Goal: Task Accomplishment & Management: Use online tool/utility

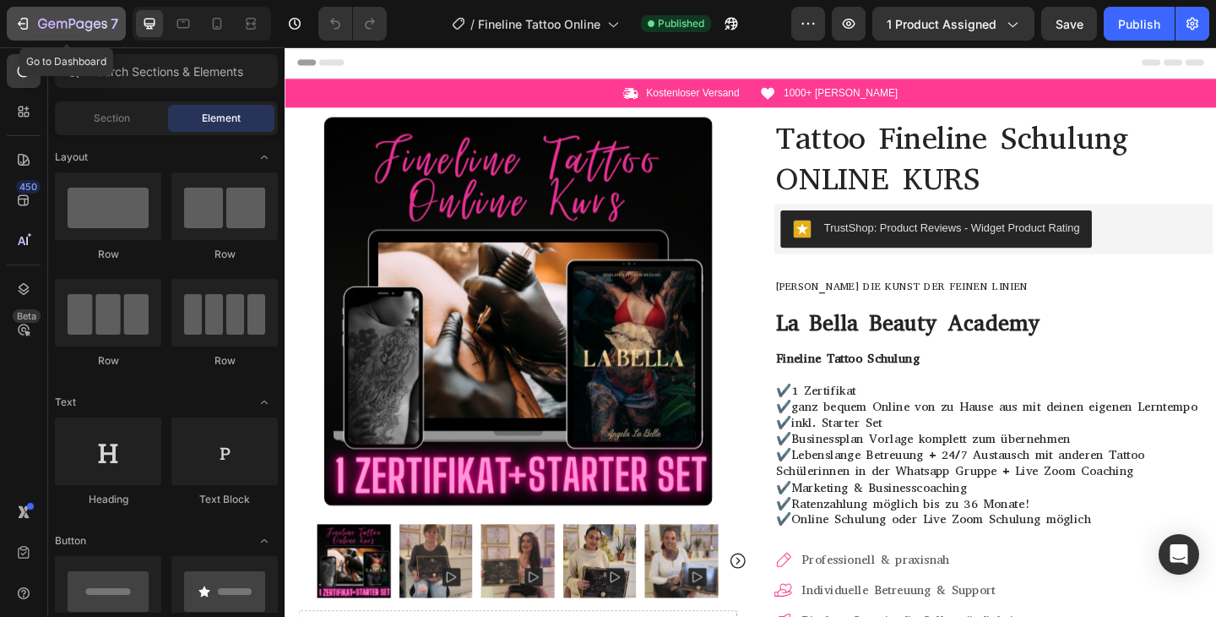
click at [20, 25] on icon "button" at bounding box center [22, 23] width 17 height 17
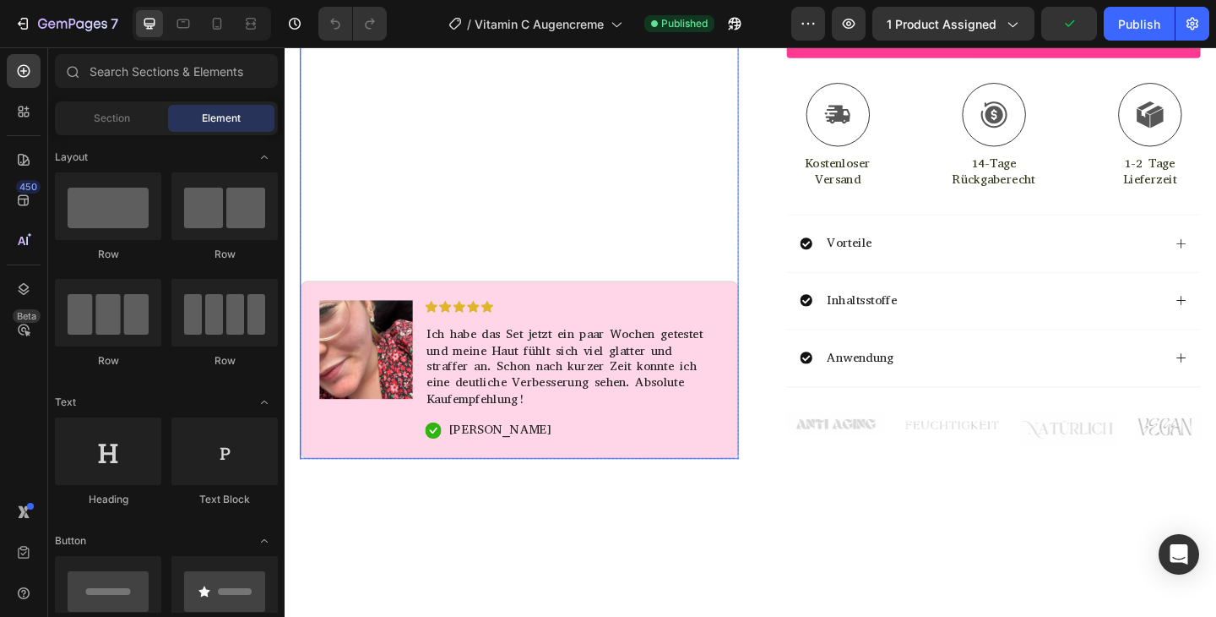
scroll to position [850, 0]
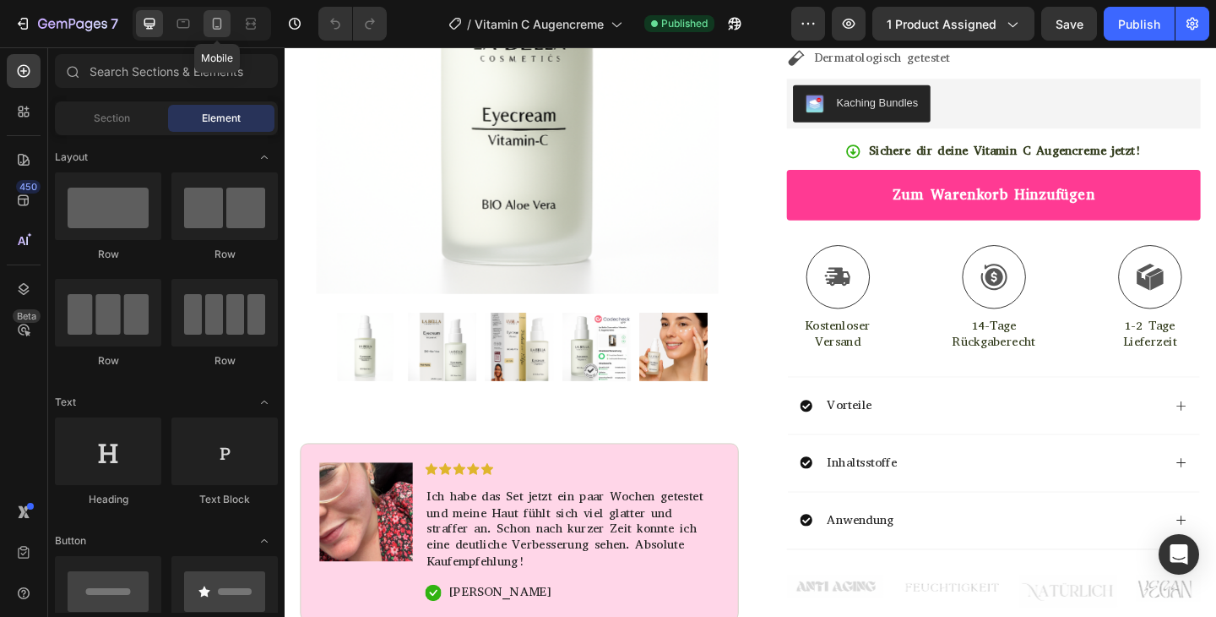
click at [230, 24] on div at bounding box center [217, 23] width 27 height 27
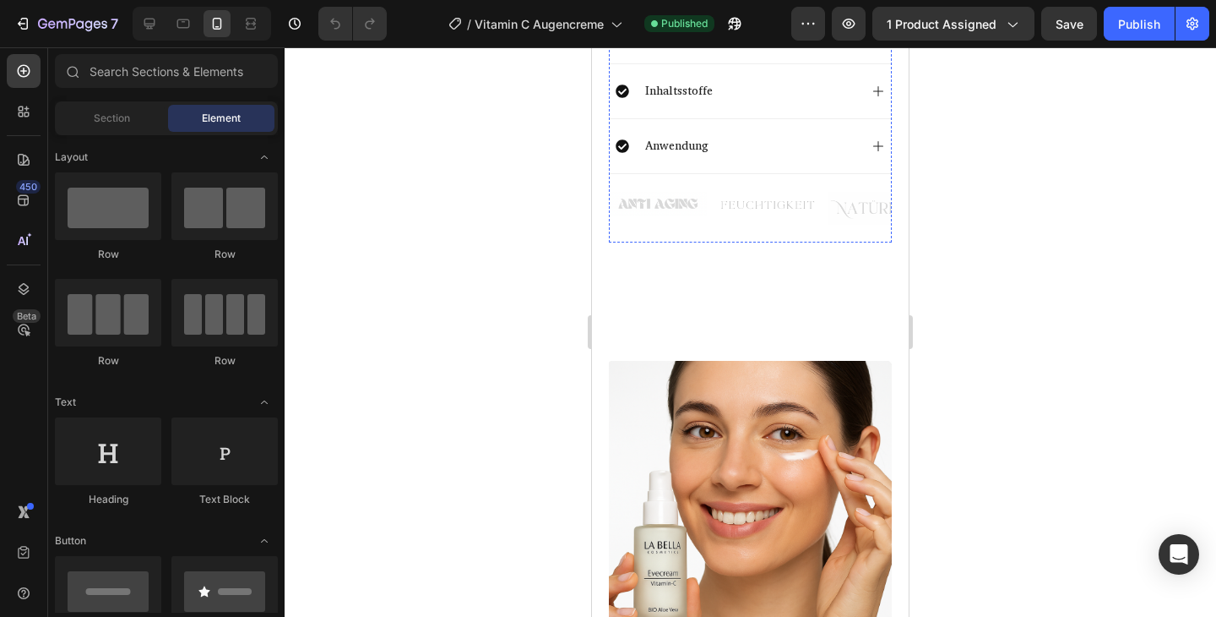
scroll to position [1794, 0]
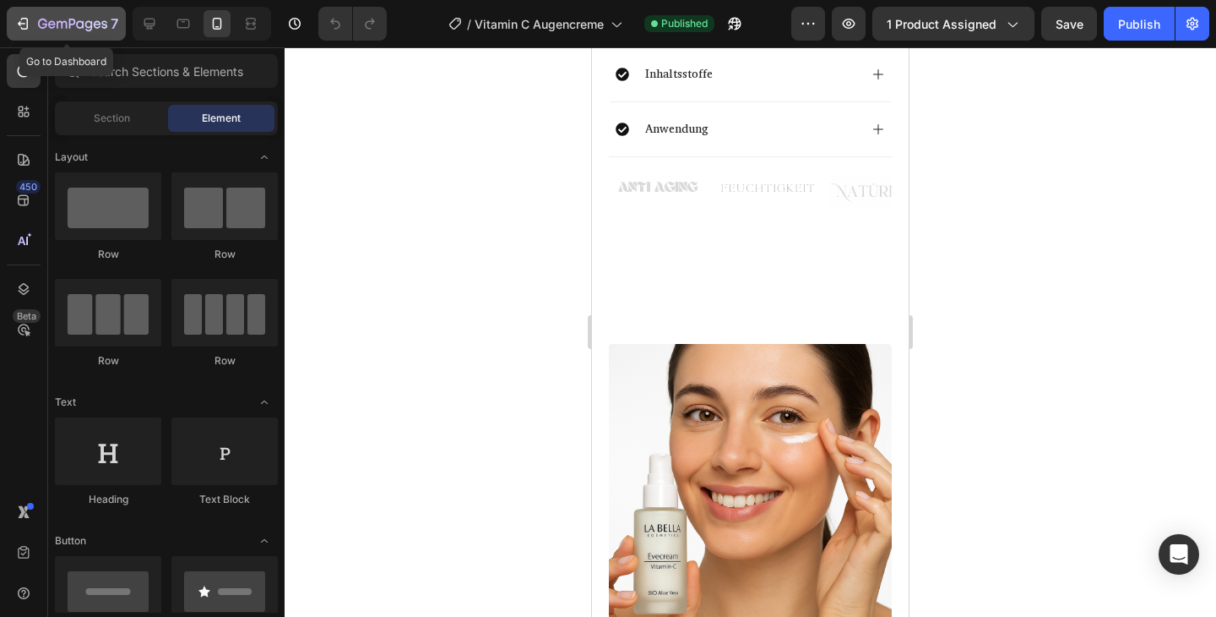
click at [35, 17] on div "7" at bounding box center [66, 24] width 104 height 20
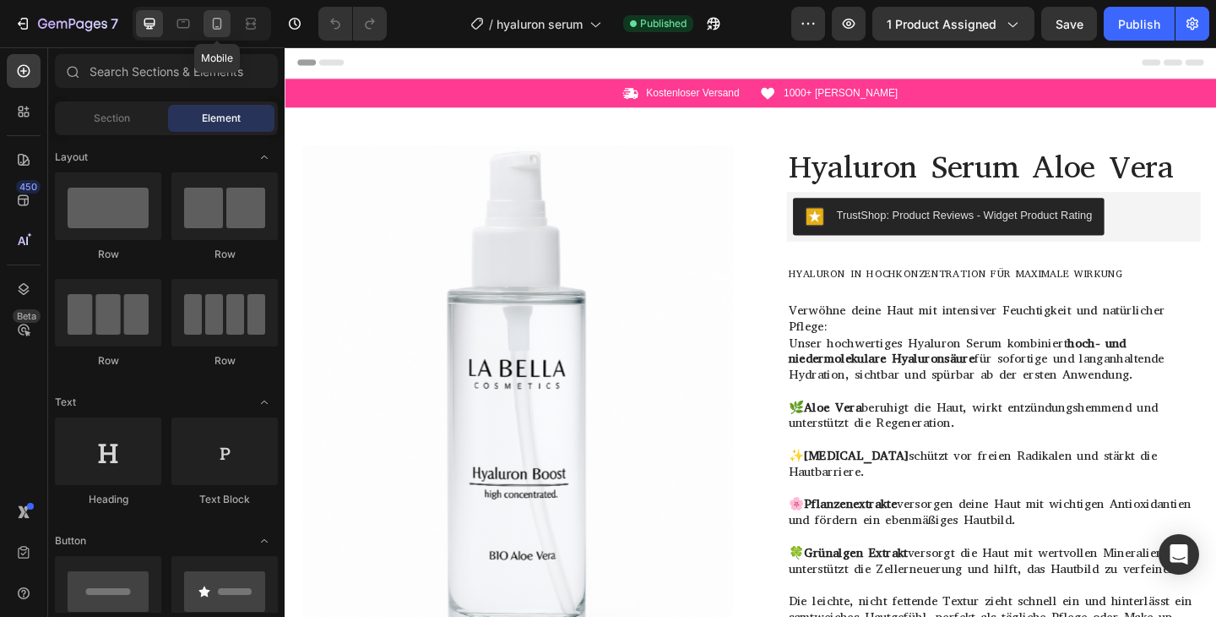
click at [215, 29] on icon at bounding box center [217, 24] width 9 height 12
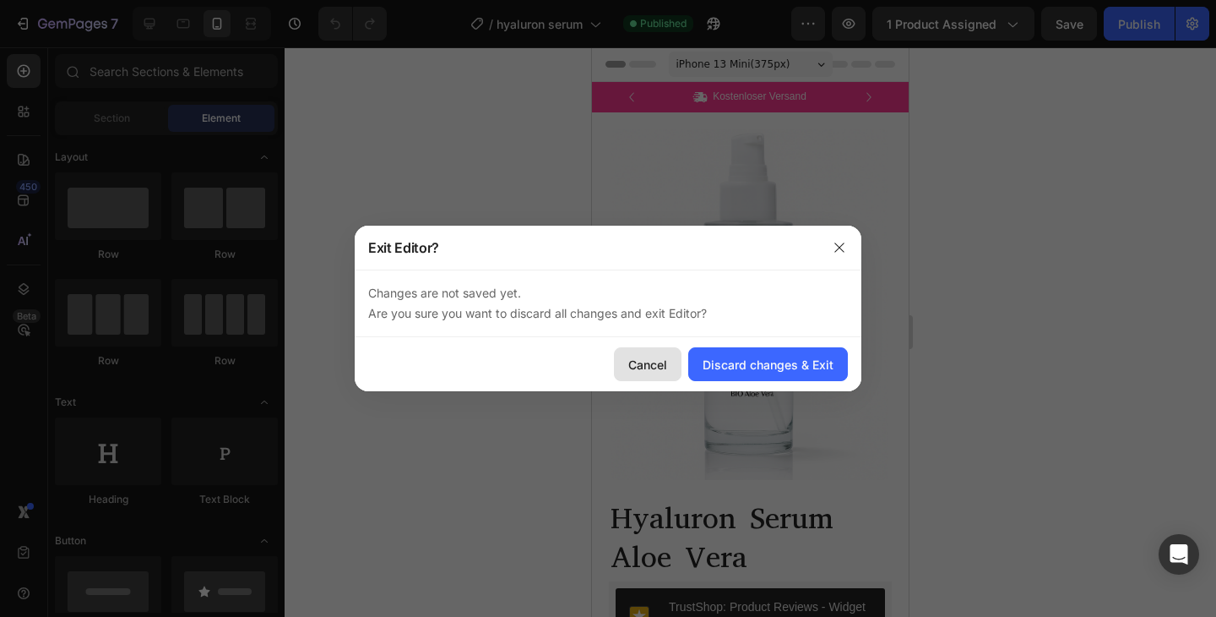
click at [650, 367] on div "Cancel" at bounding box center [647, 365] width 39 height 18
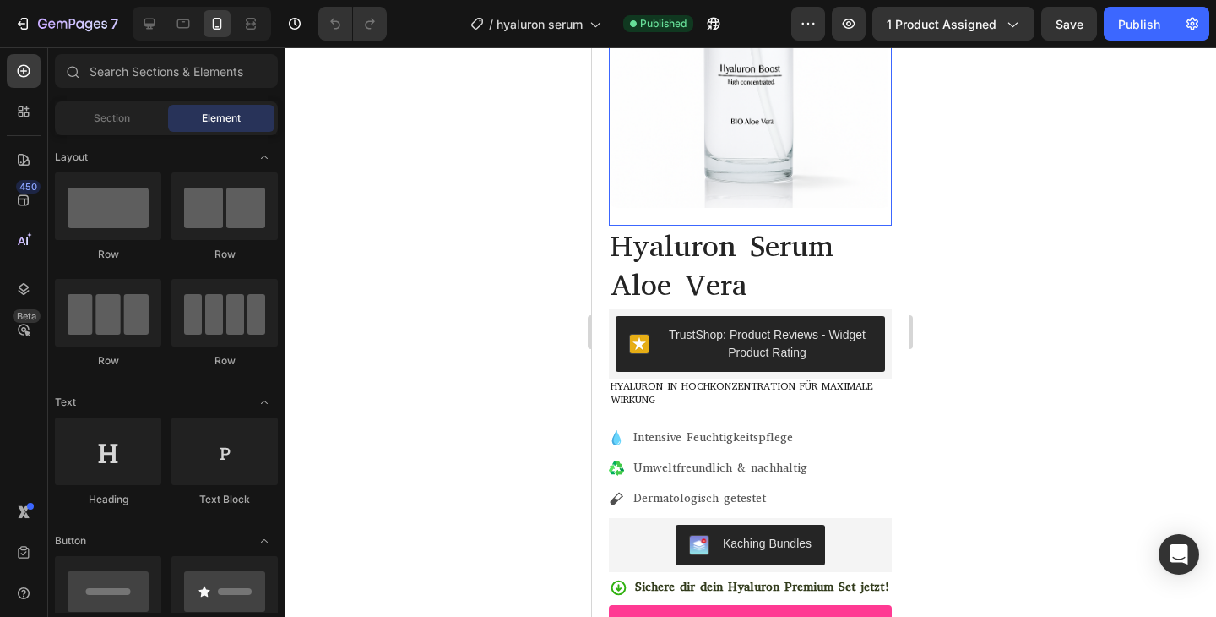
scroll to position [351, 0]
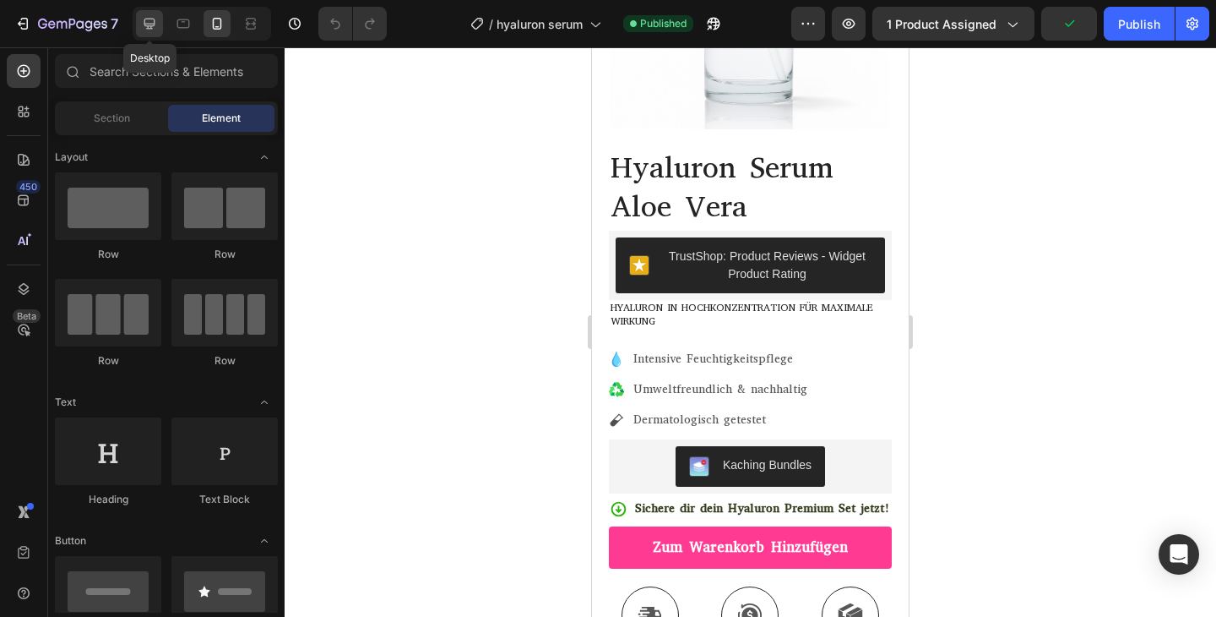
click at [151, 14] on div at bounding box center [149, 23] width 27 height 27
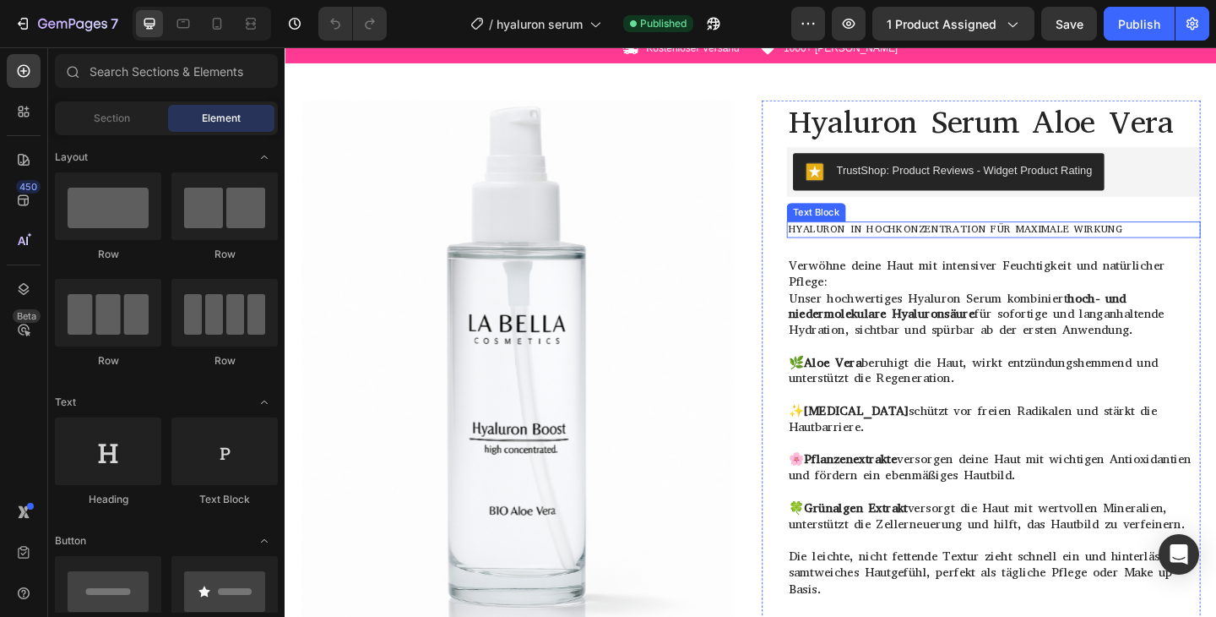
scroll to position [43, 0]
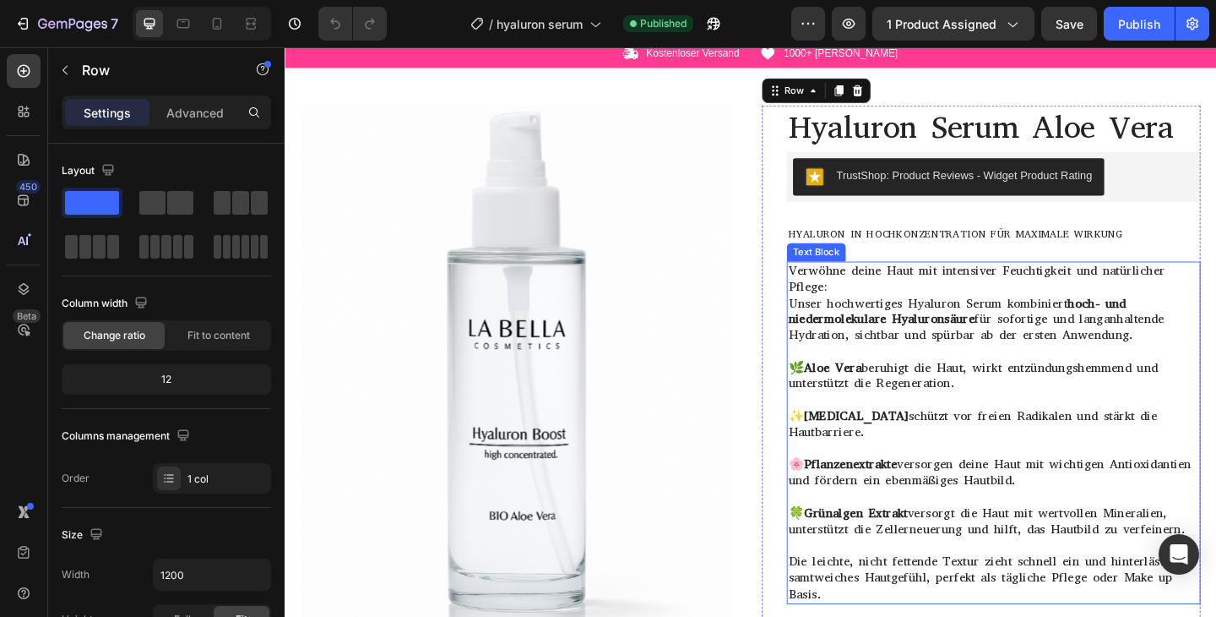
click at [1216, 300] on p "Verwöhne deine Haut mit intensiver Feuchtigkeit und natürlicher Pflege:" at bounding box center [1056, 299] width 447 height 35
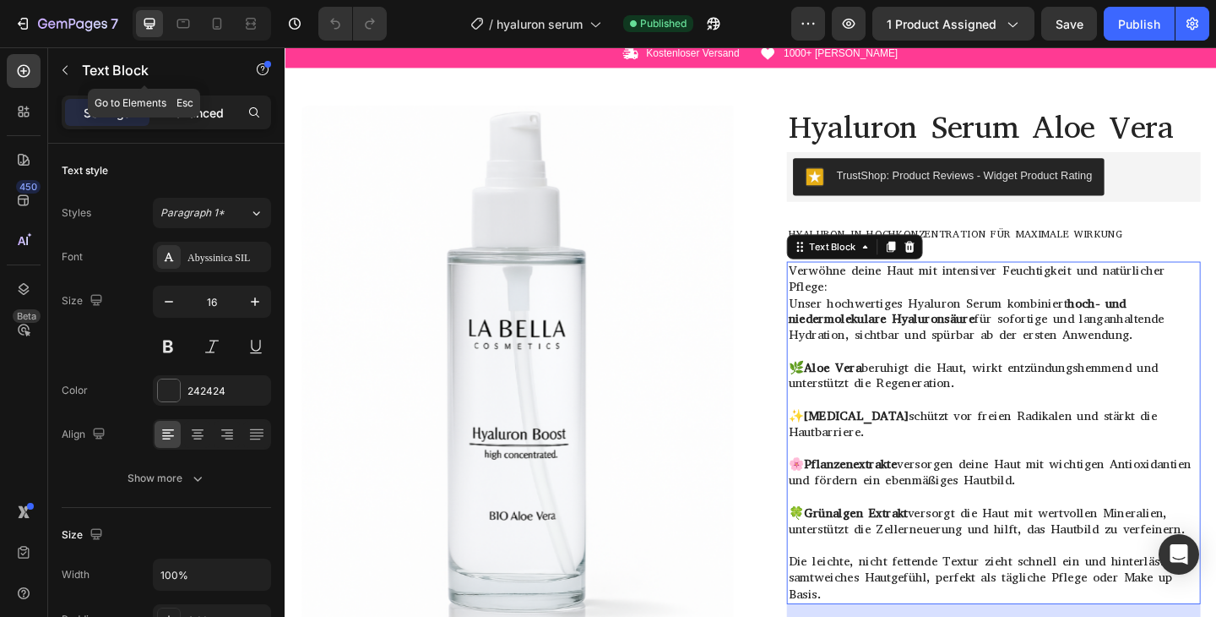
click at [179, 113] on p "Advanced" at bounding box center [194, 113] width 57 height 18
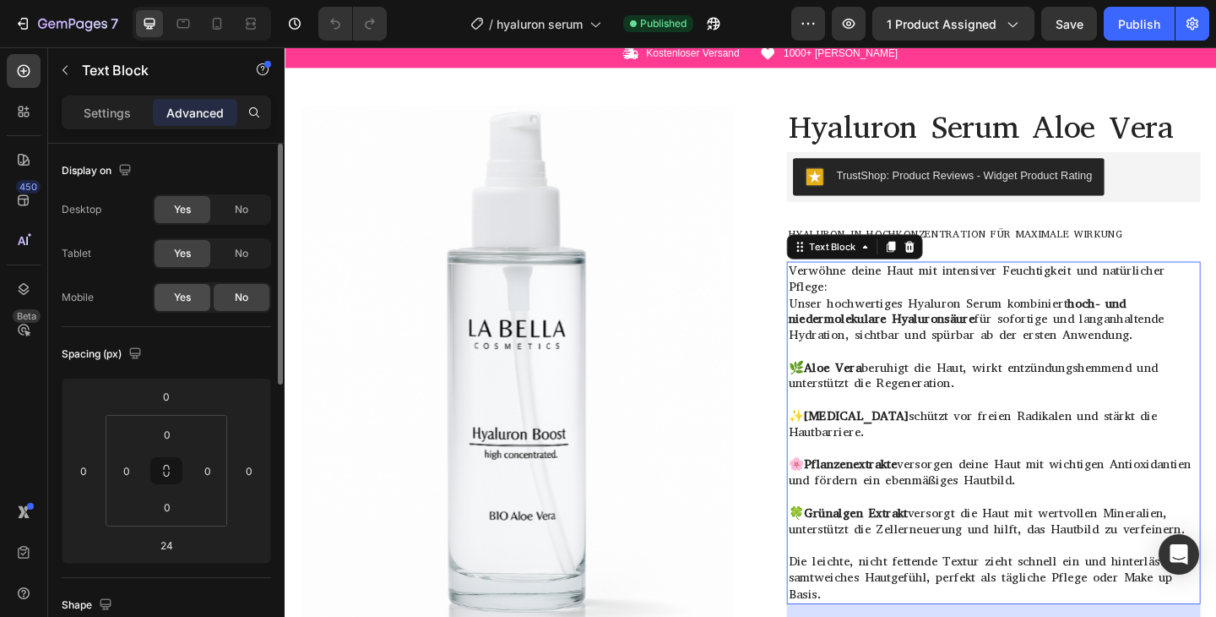
click at [178, 287] on div "Yes" at bounding box center [183, 297] width 56 height 27
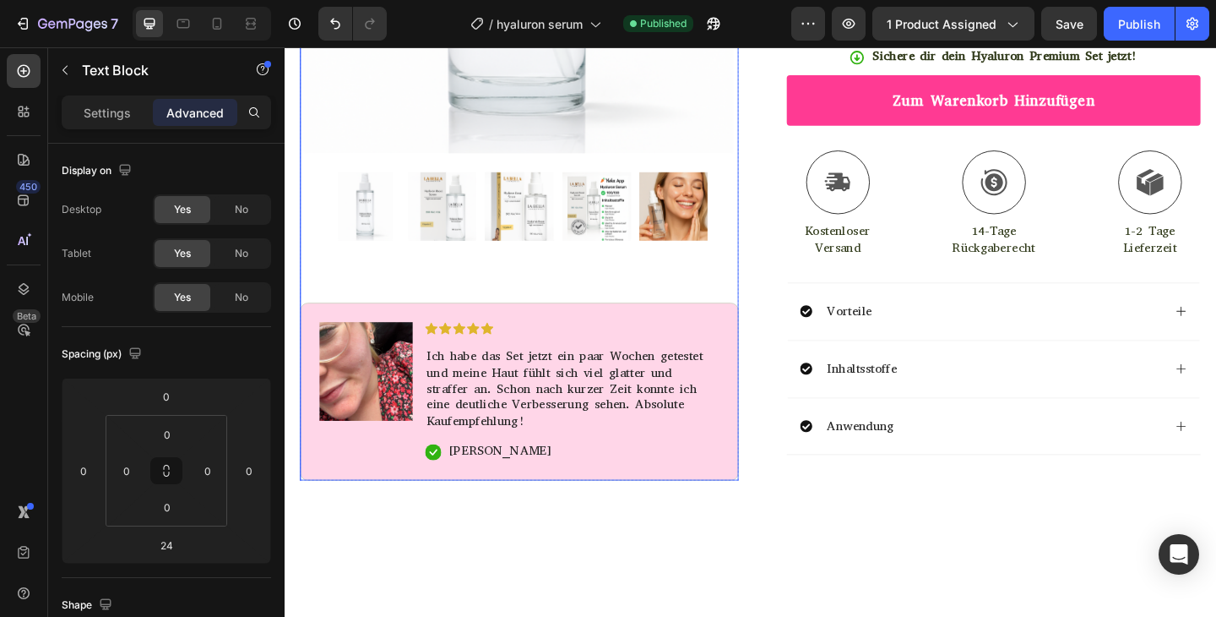
scroll to position [848, 0]
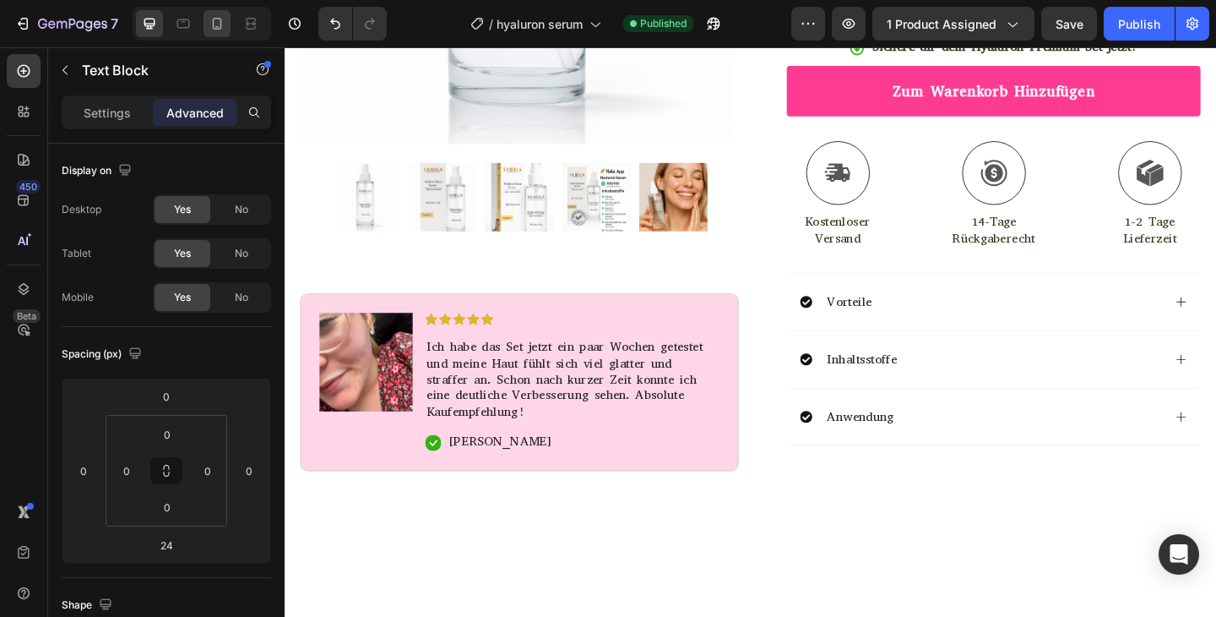
click at [228, 21] on div at bounding box center [217, 23] width 27 height 27
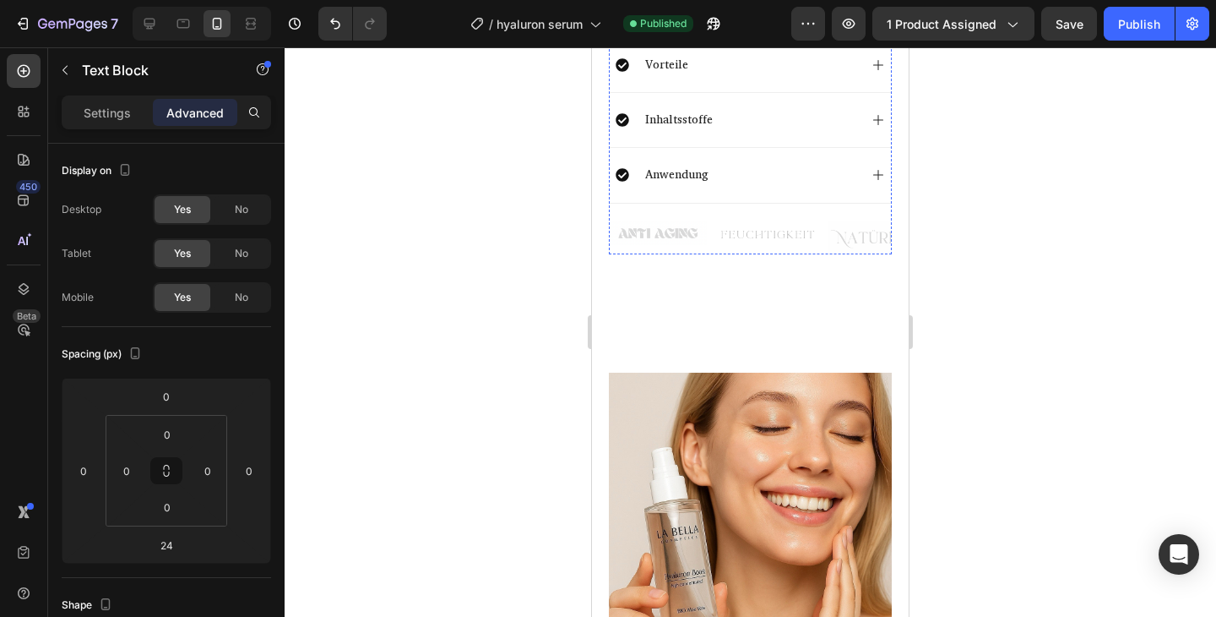
scroll to position [1529, 0]
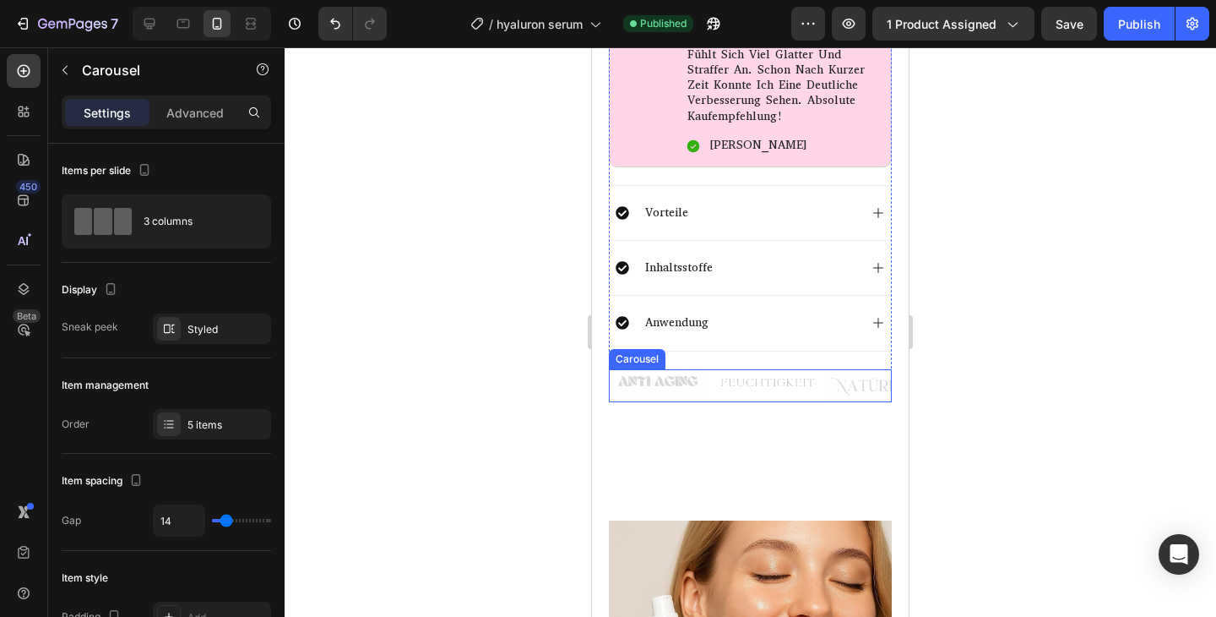
click at [747, 373] on div "Image" at bounding box center [768, 385] width 98 height 33
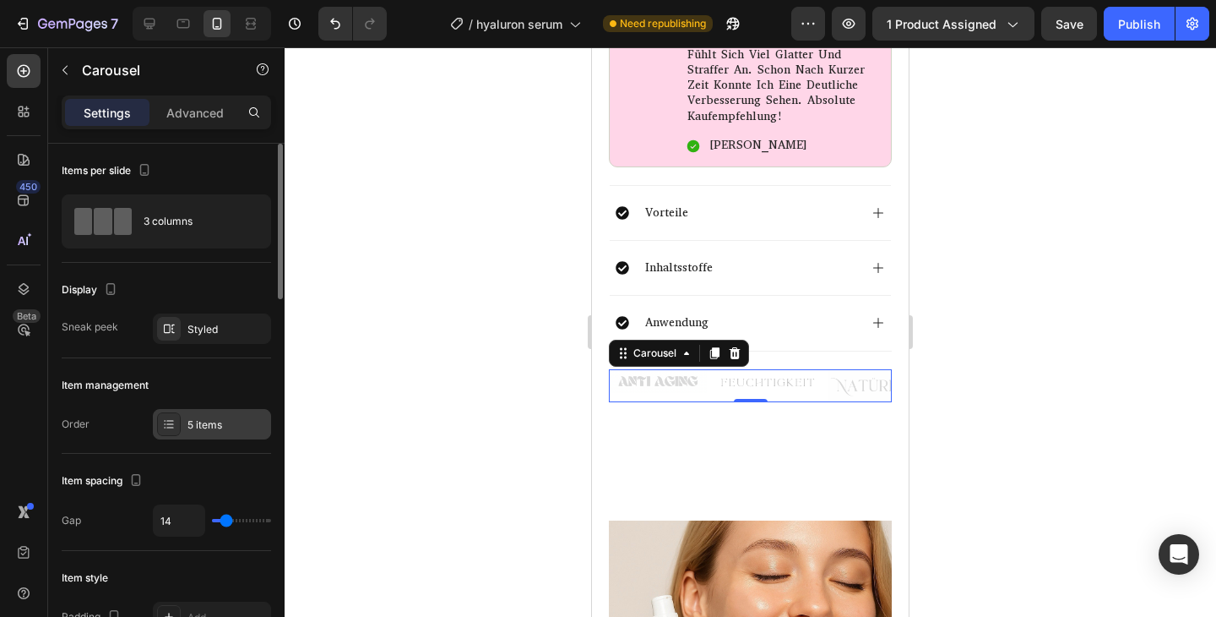
click at [182, 419] on div "5 items" at bounding box center [212, 424] width 118 height 30
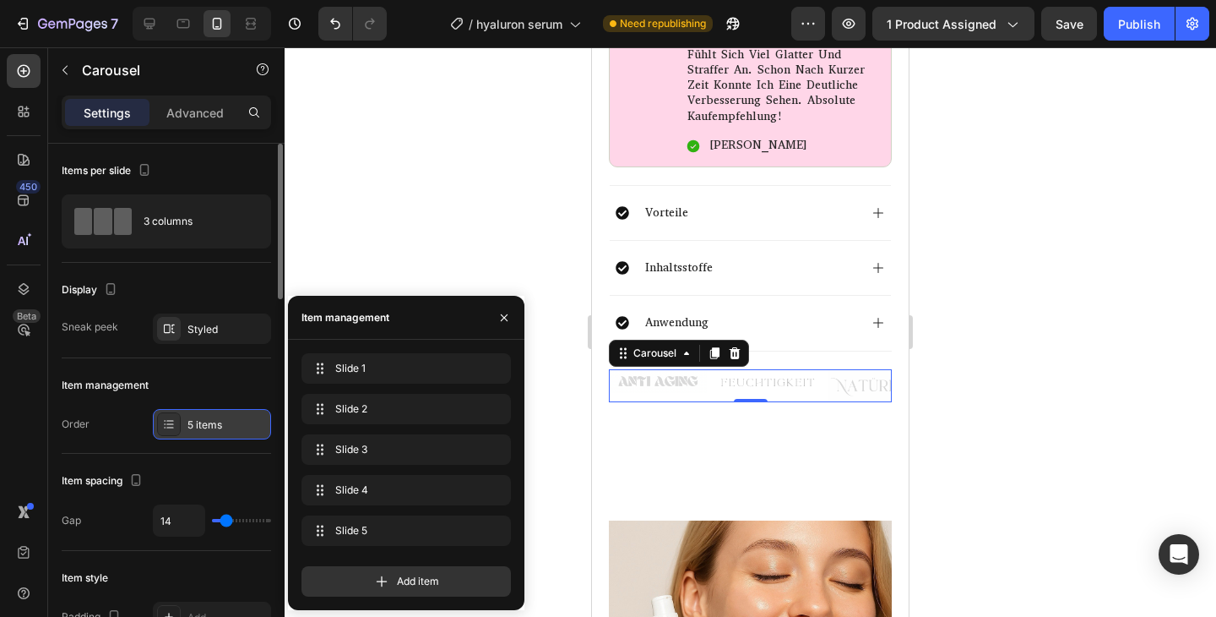
click at [182, 420] on div "5 items" at bounding box center [212, 424] width 118 height 30
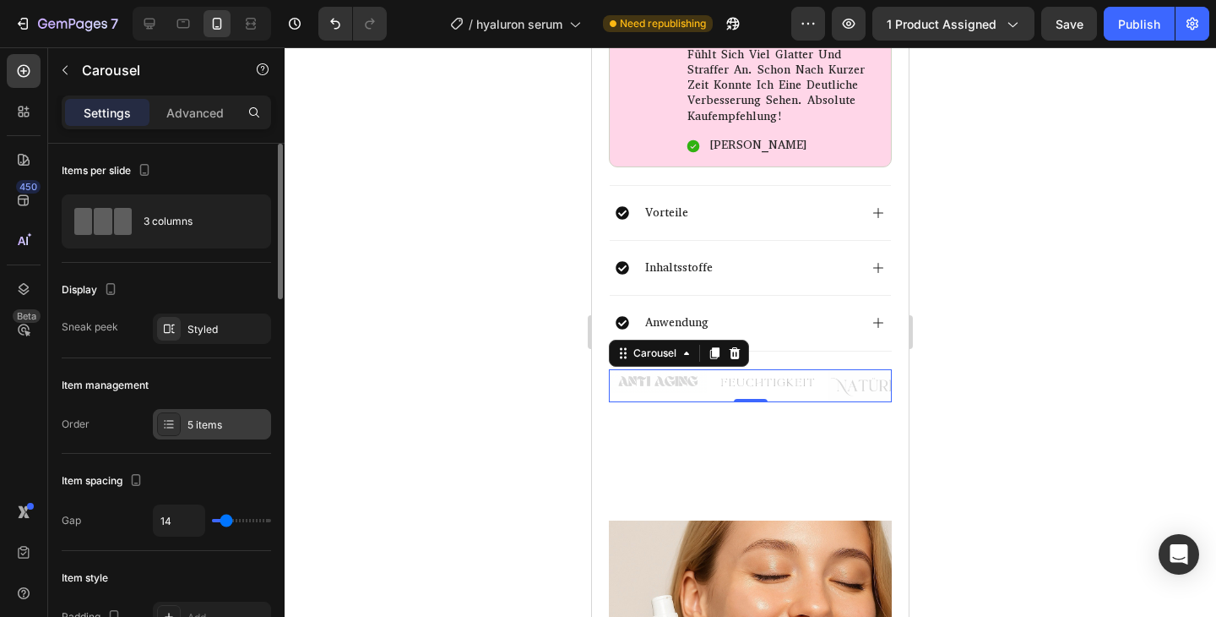
click at [182, 420] on div "5 items" at bounding box center [212, 424] width 118 height 30
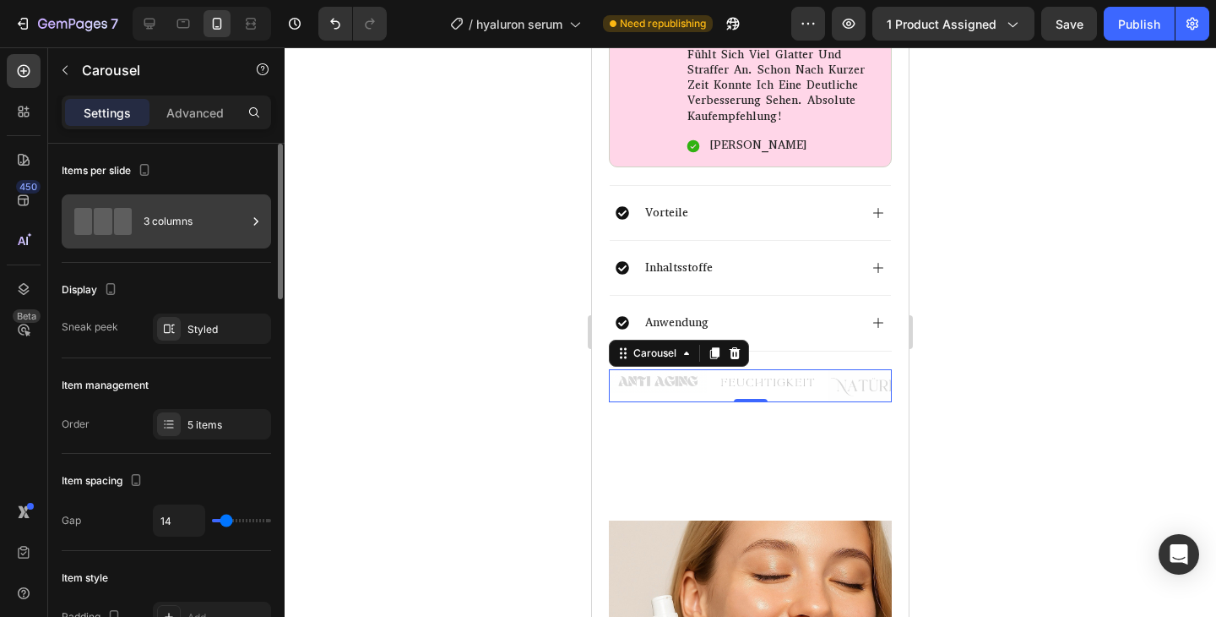
click at [148, 237] on div "3 columns" at bounding box center [195, 221] width 103 height 39
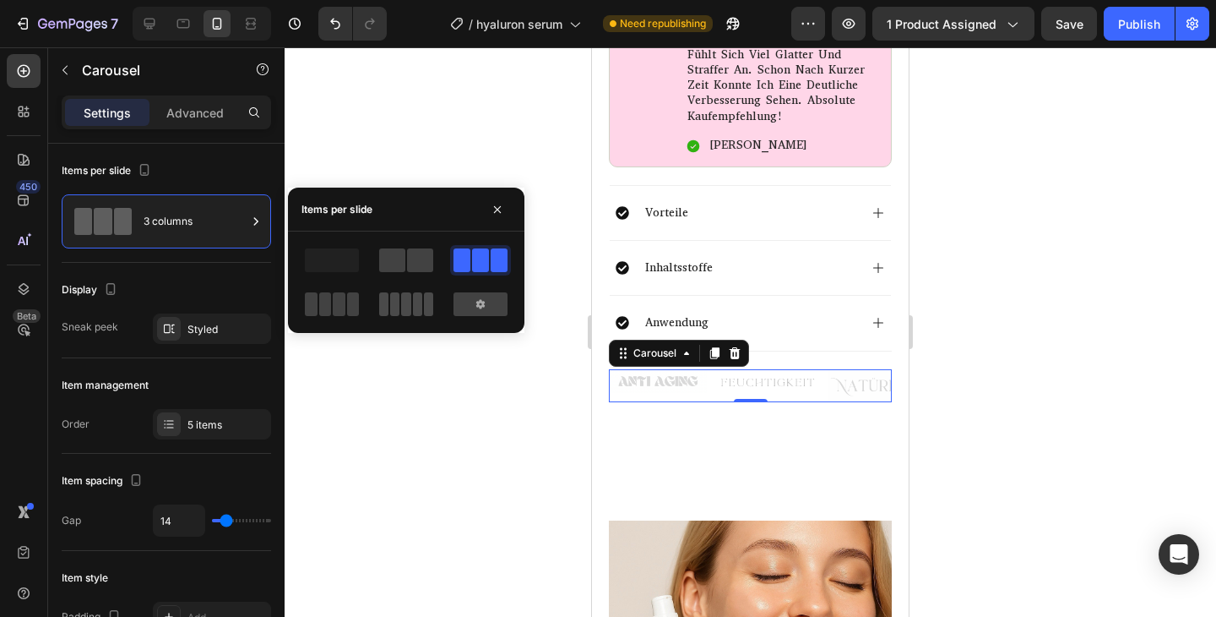
click at [416, 303] on span at bounding box center [417, 304] width 9 height 24
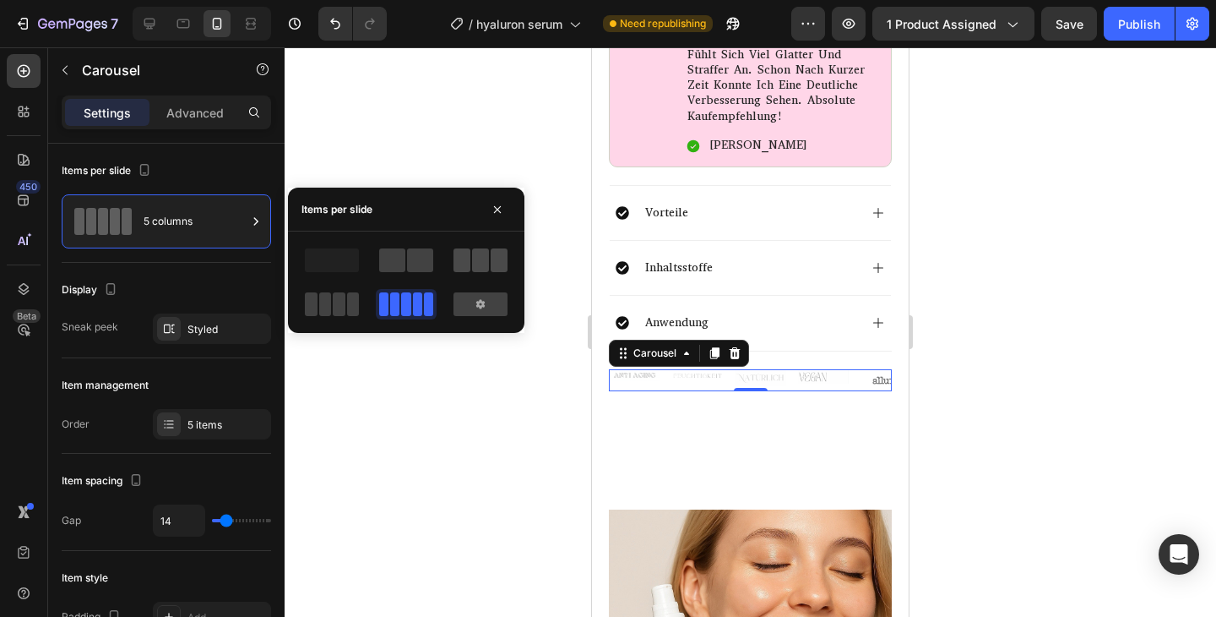
click at [463, 261] on span at bounding box center [462, 260] width 17 height 24
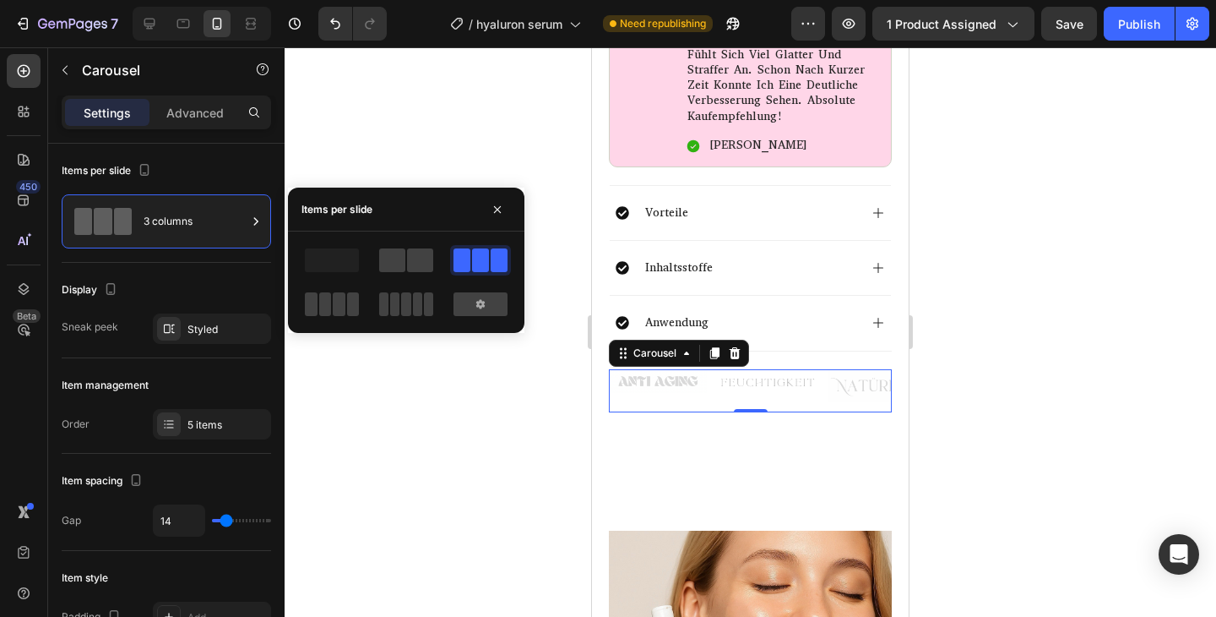
click at [340, 323] on div at bounding box center [406, 281] width 237 height 101
click at [340, 314] on span at bounding box center [339, 304] width 13 height 24
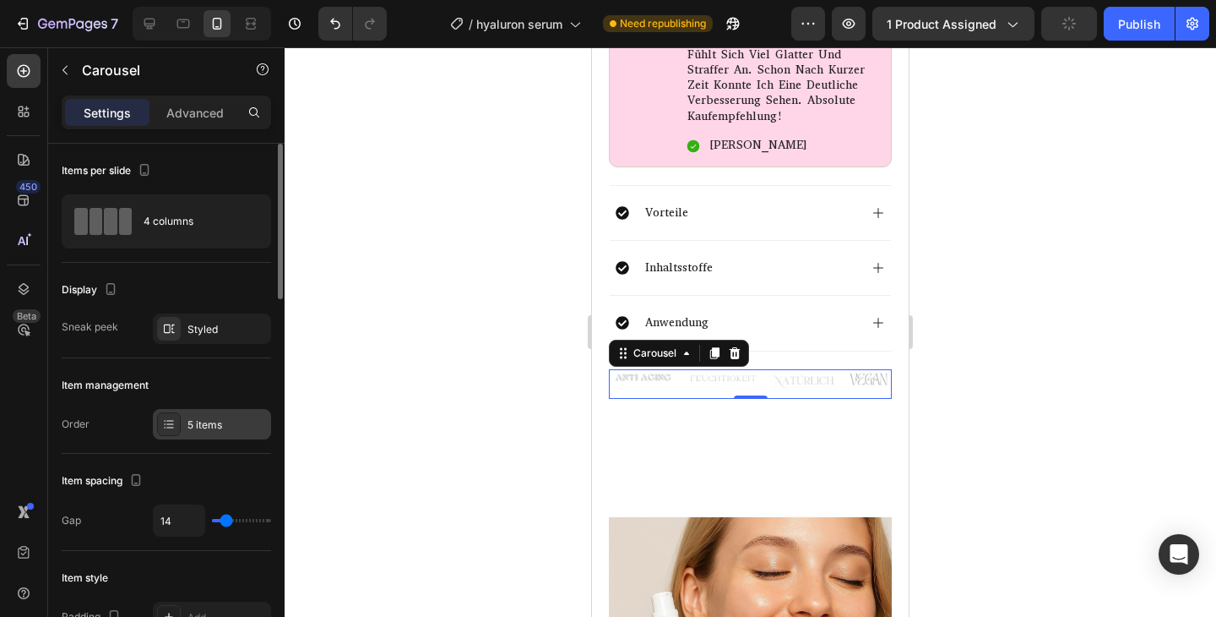
click at [208, 425] on div "5 items" at bounding box center [227, 424] width 79 height 15
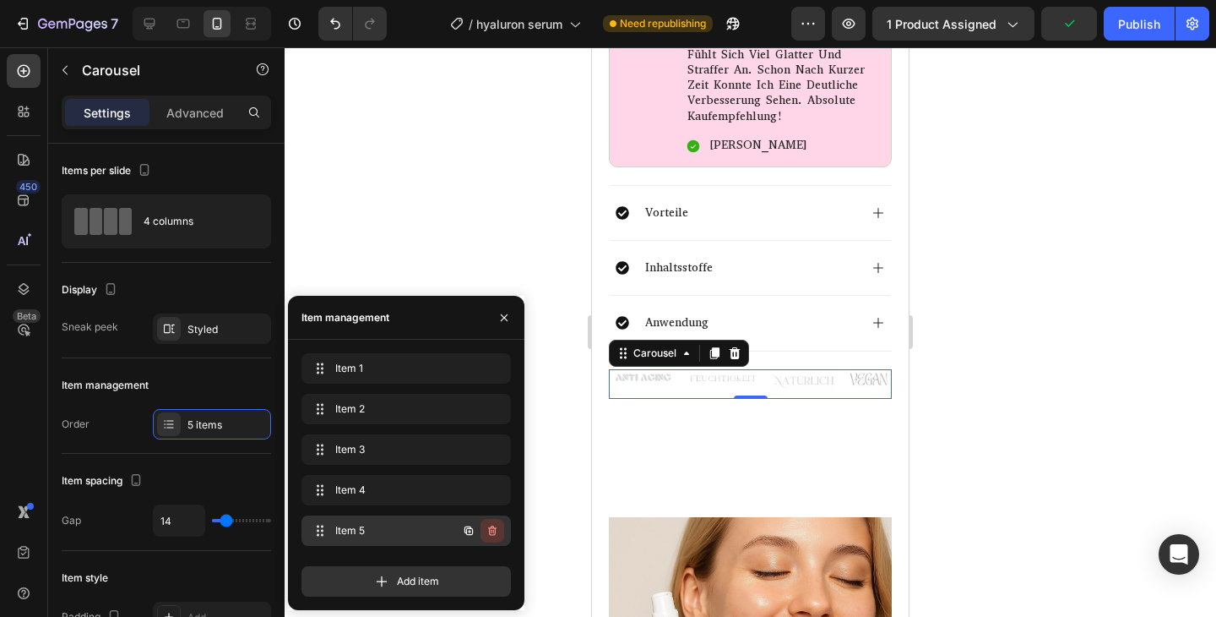
click at [494, 531] on icon "button" at bounding box center [492, 530] width 8 height 10
click at [479, 534] on div "Delete" at bounding box center [480, 530] width 31 height 15
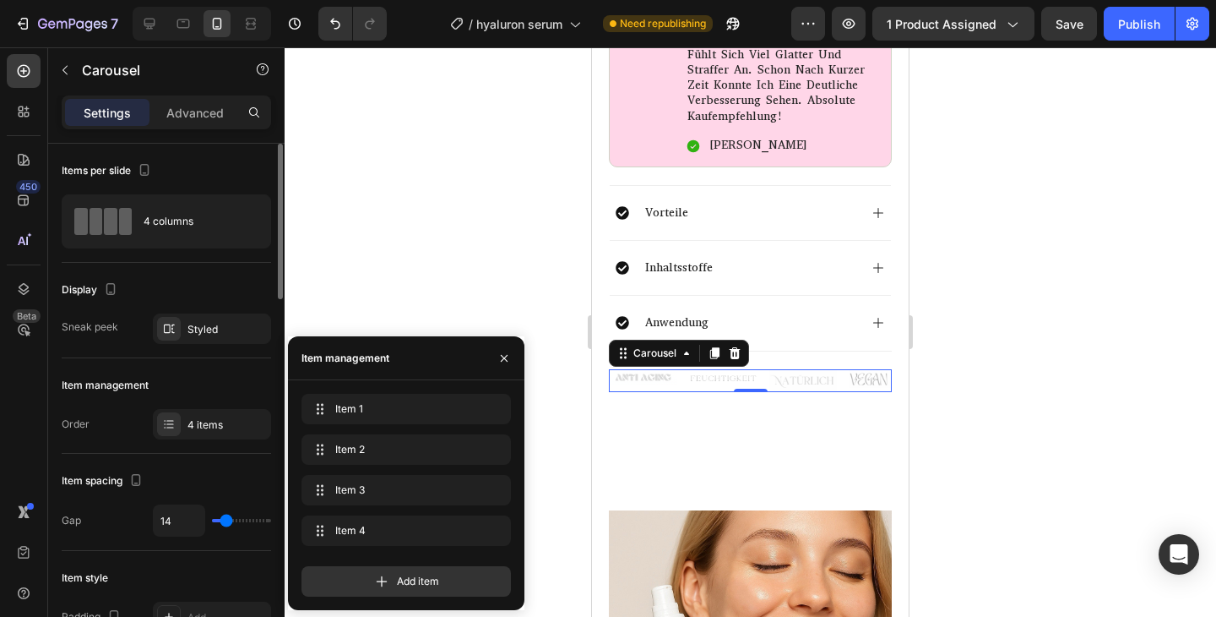
click at [244, 276] on div "Display" at bounding box center [166, 289] width 209 height 27
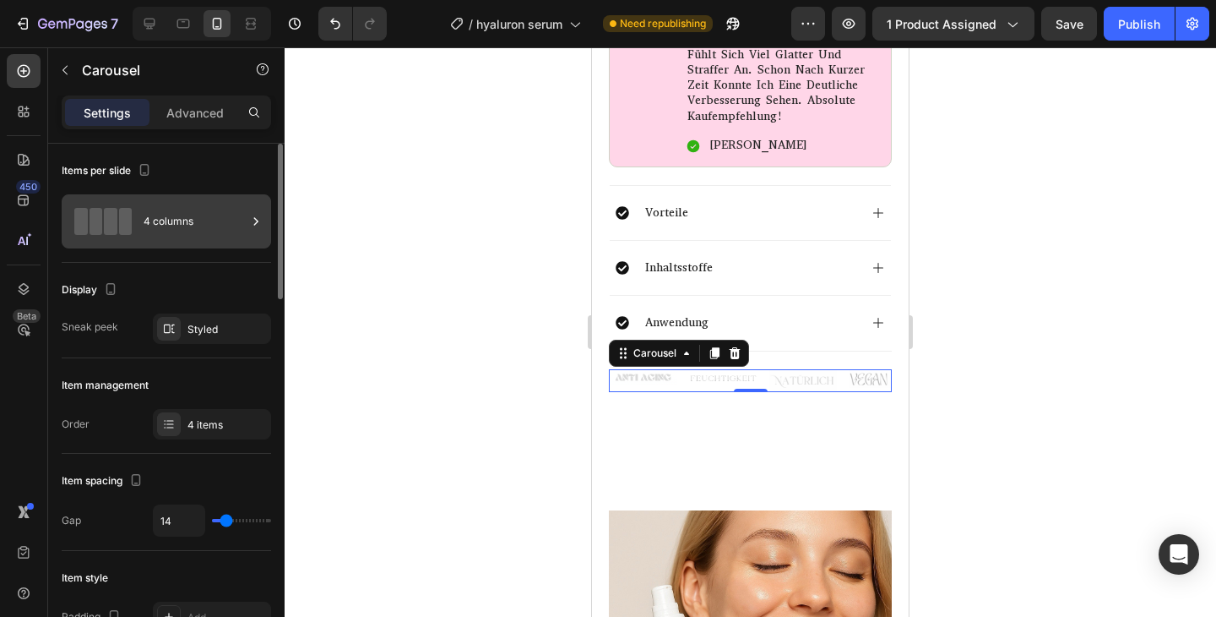
click at [223, 227] on div "4 columns" at bounding box center [195, 221] width 103 height 39
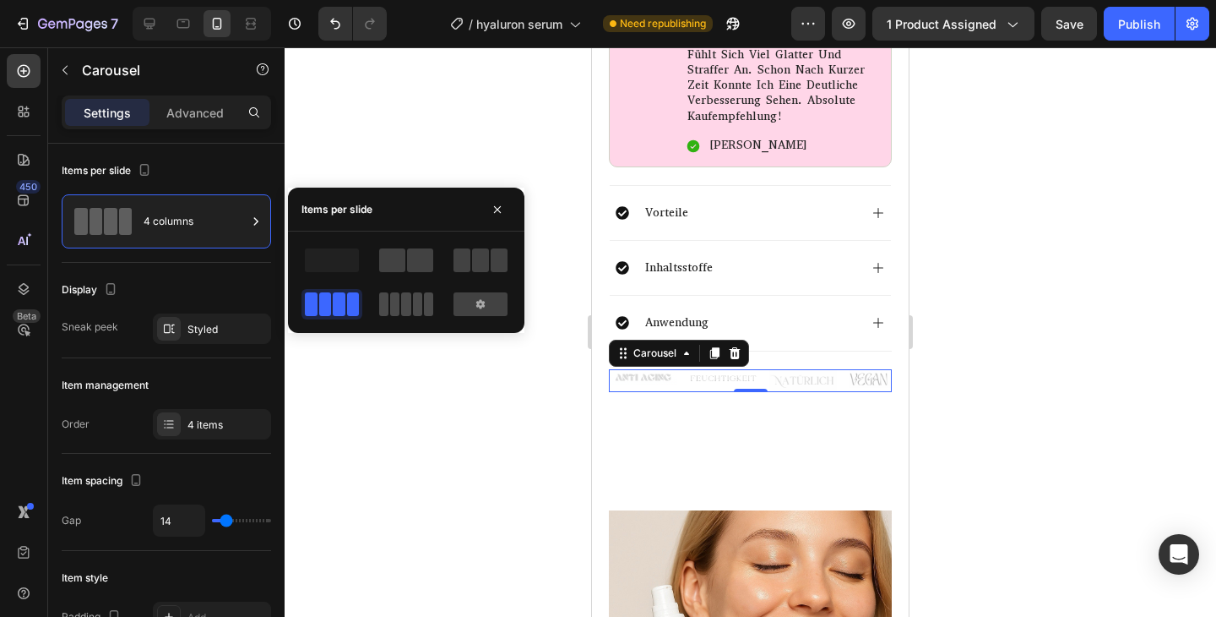
click at [408, 312] on span at bounding box center [405, 304] width 9 height 24
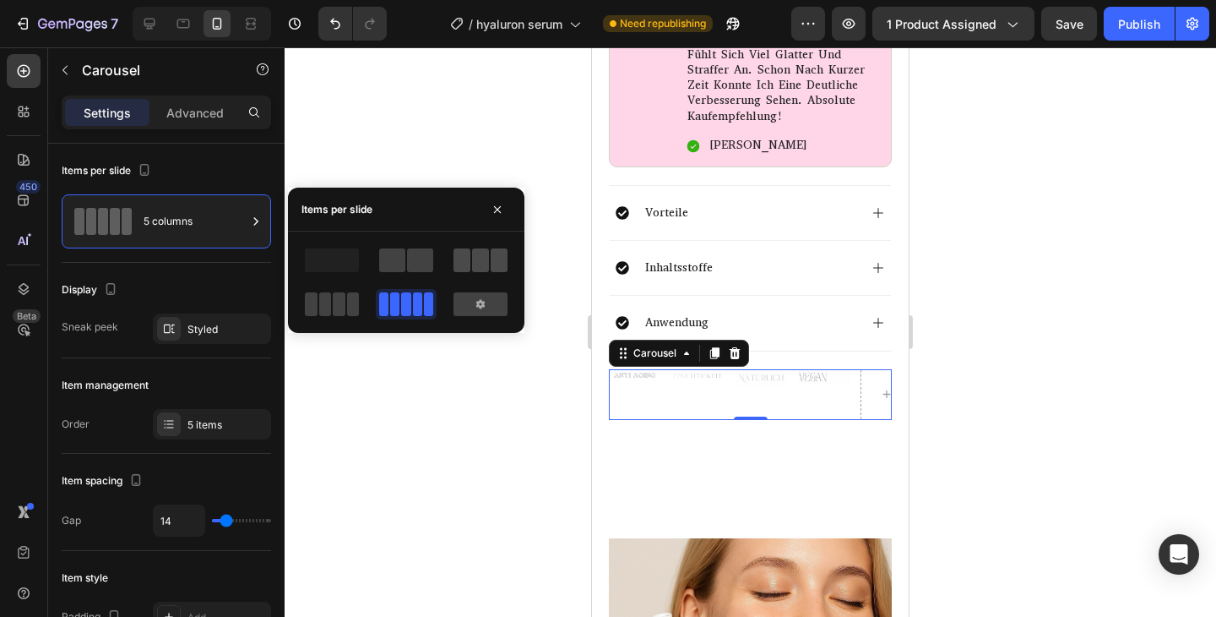
click at [465, 253] on span at bounding box center [462, 260] width 17 height 24
click at [348, 307] on span at bounding box center [353, 304] width 13 height 24
click at [525, 427] on div at bounding box center [751, 331] width 932 height 569
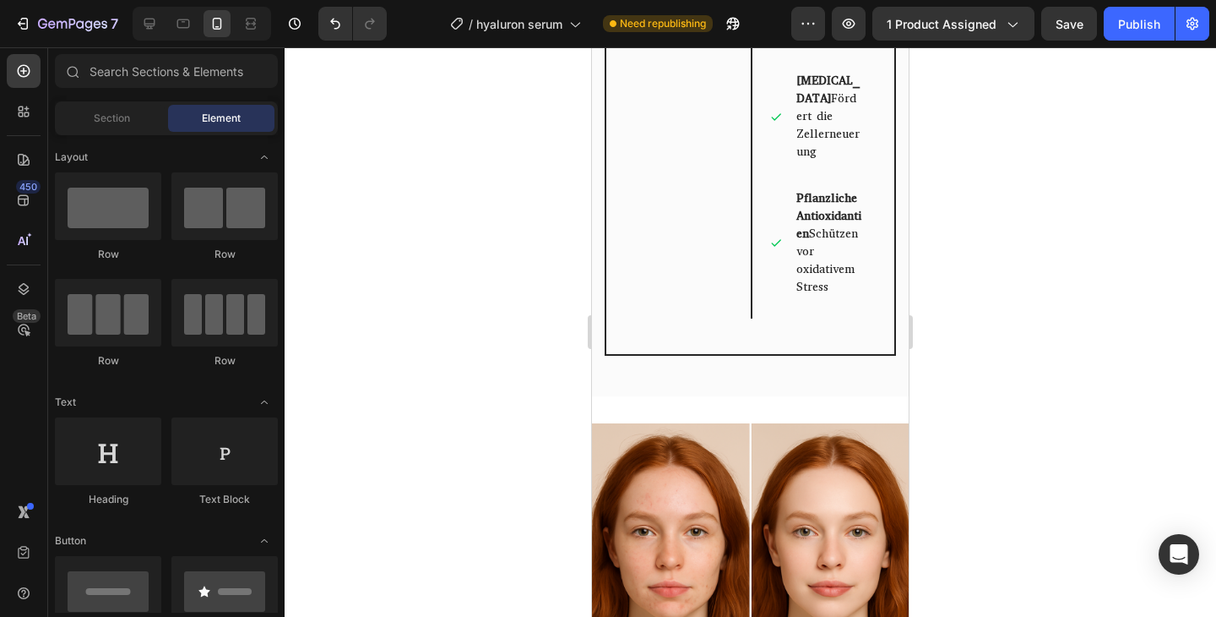
scroll to position [7620, 0]
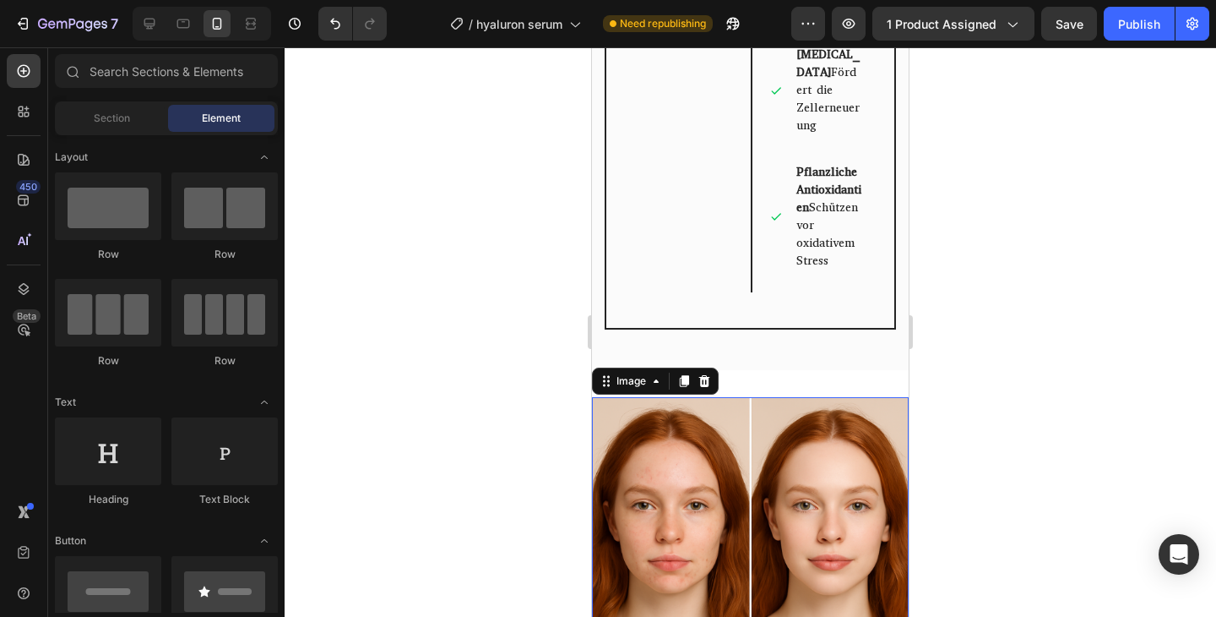
click at [861, 397] on img at bounding box center [750, 555] width 317 height 317
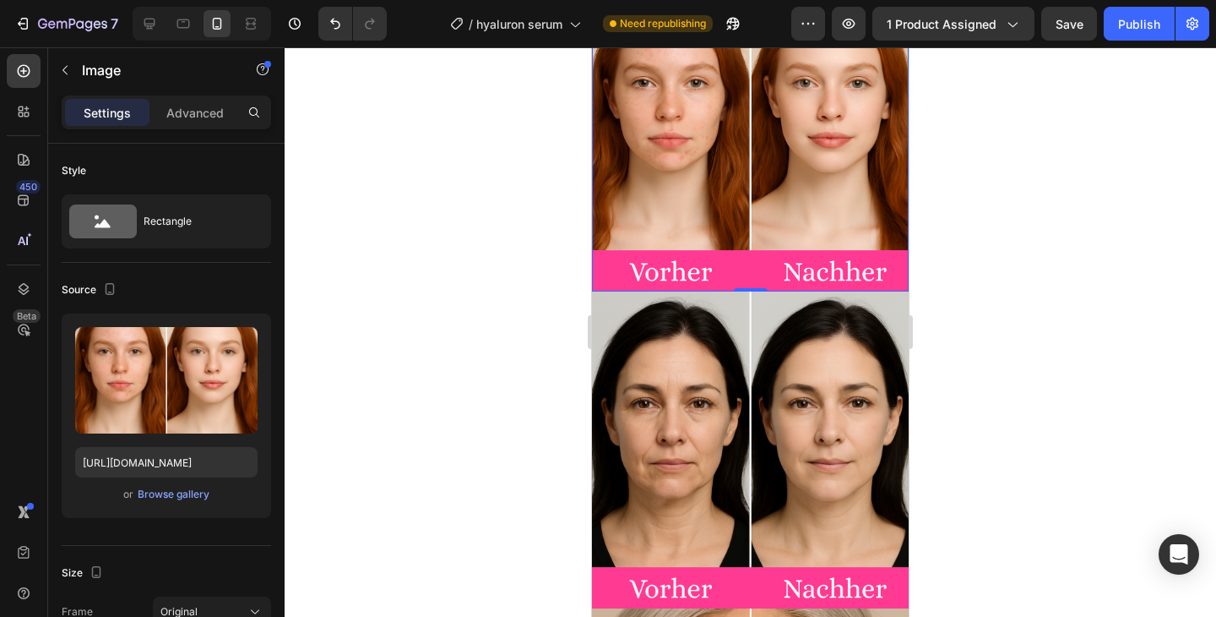
scroll to position [7778, 0]
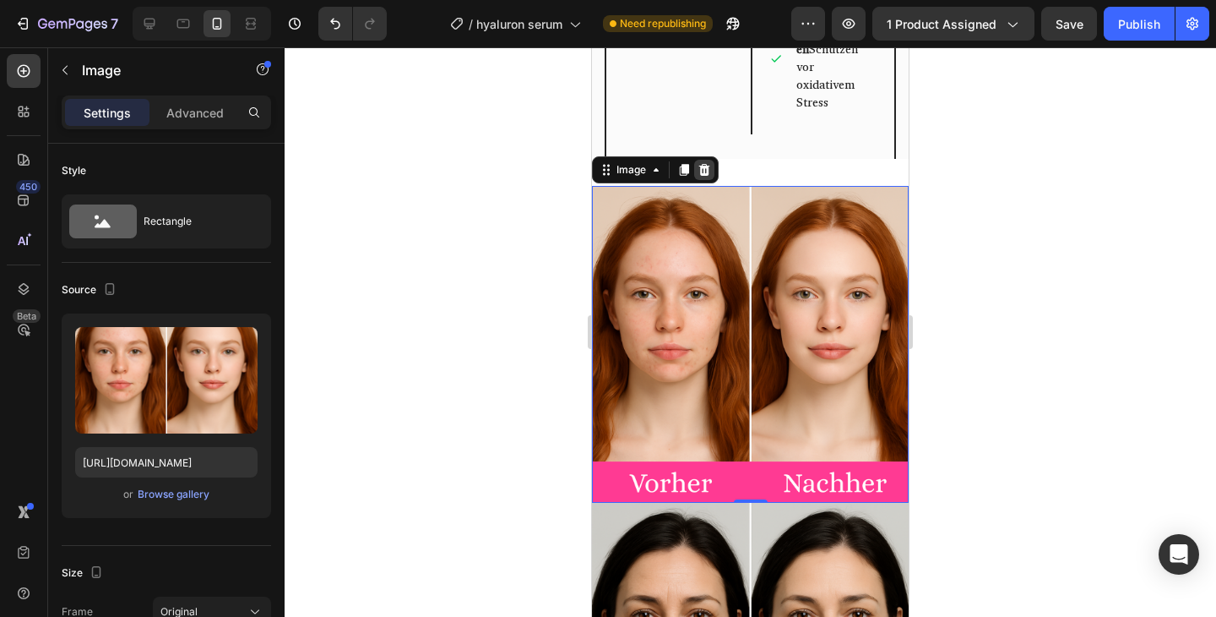
click at [703, 164] on icon at bounding box center [704, 170] width 11 height 12
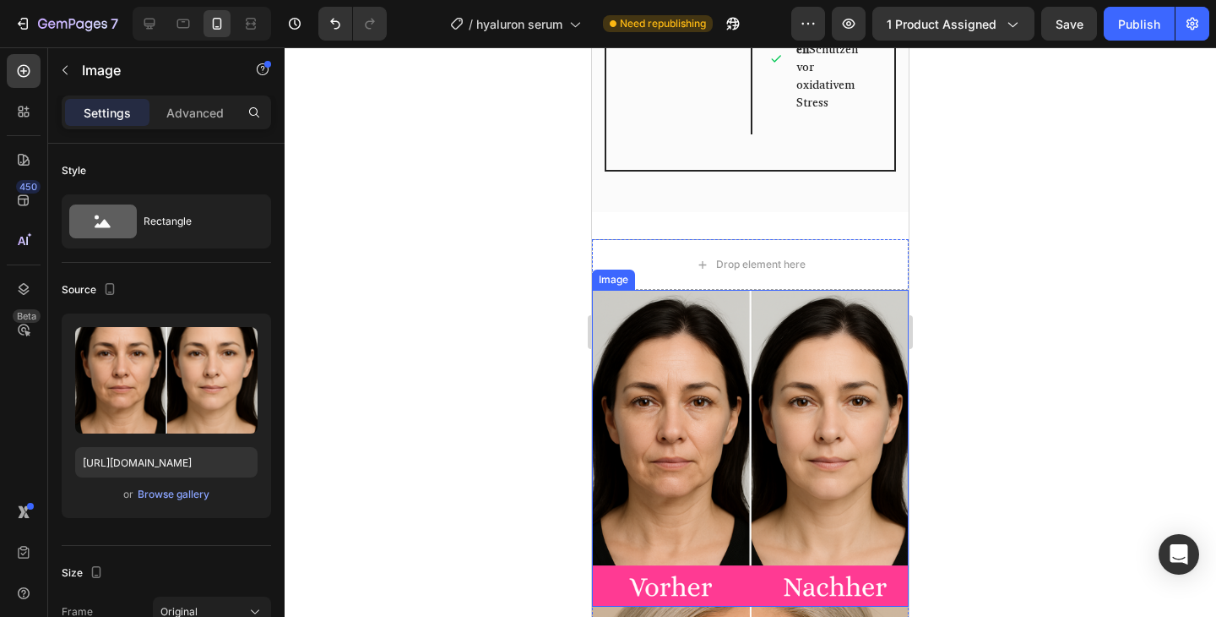
click at [859, 290] on img at bounding box center [750, 448] width 317 height 317
click at [704, 268] on icon at bounding box center [704, 274] width 11 height 12
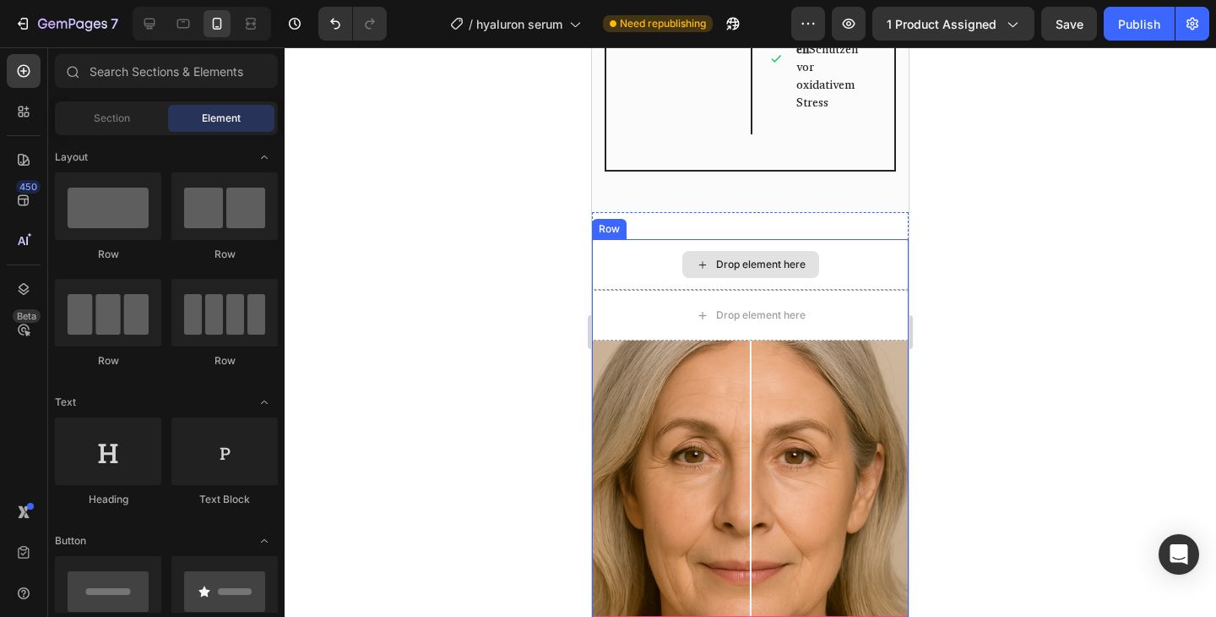
click at [888, 239] on div "Drop element here" at bounding box center [750, 264] width 317 height 51
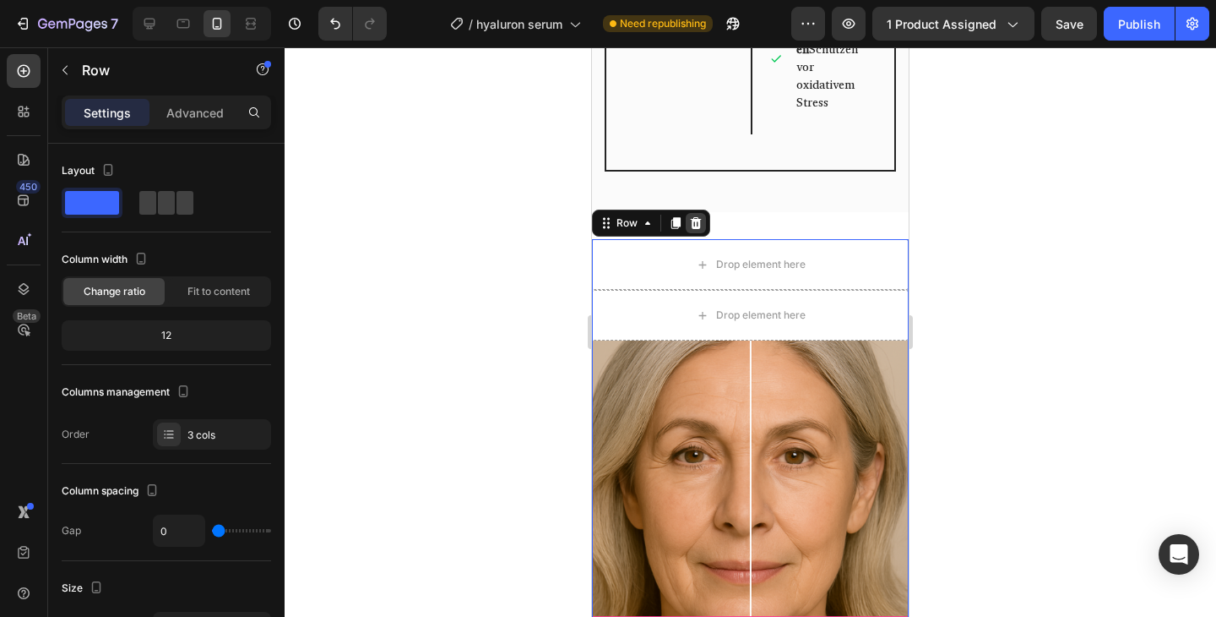
click at [699, 217] on icon at bounding box center [696, 223] width 11 height 12
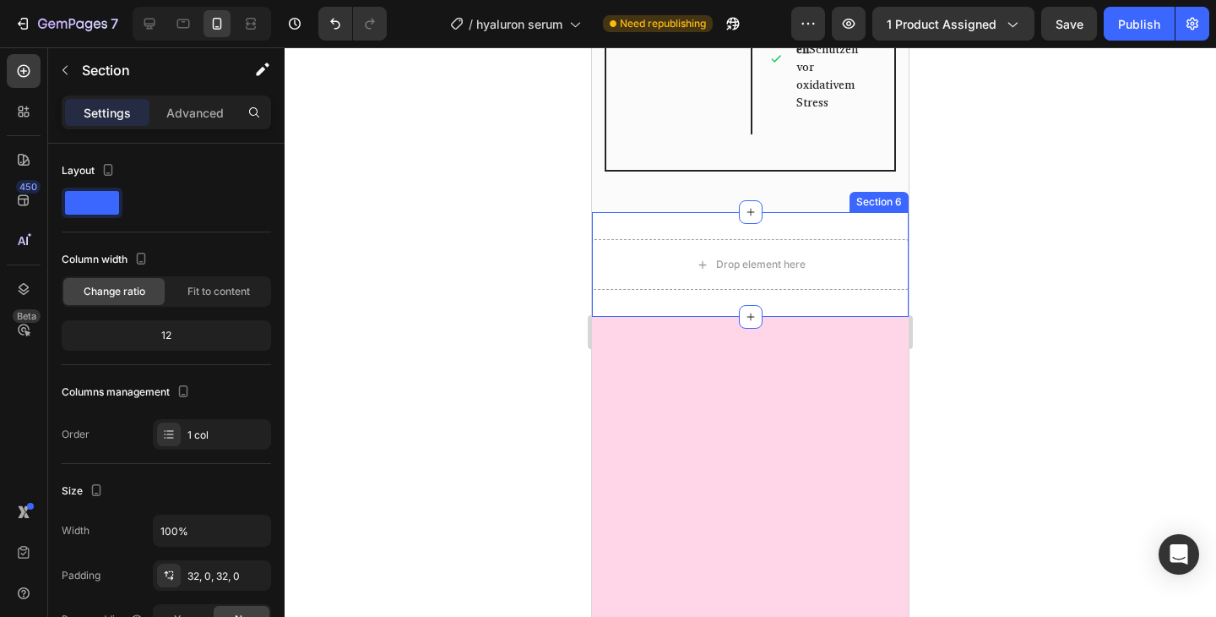
click at [890, 239] on div "Drop element here" at bounding box center [750, 264] width 317 height 51
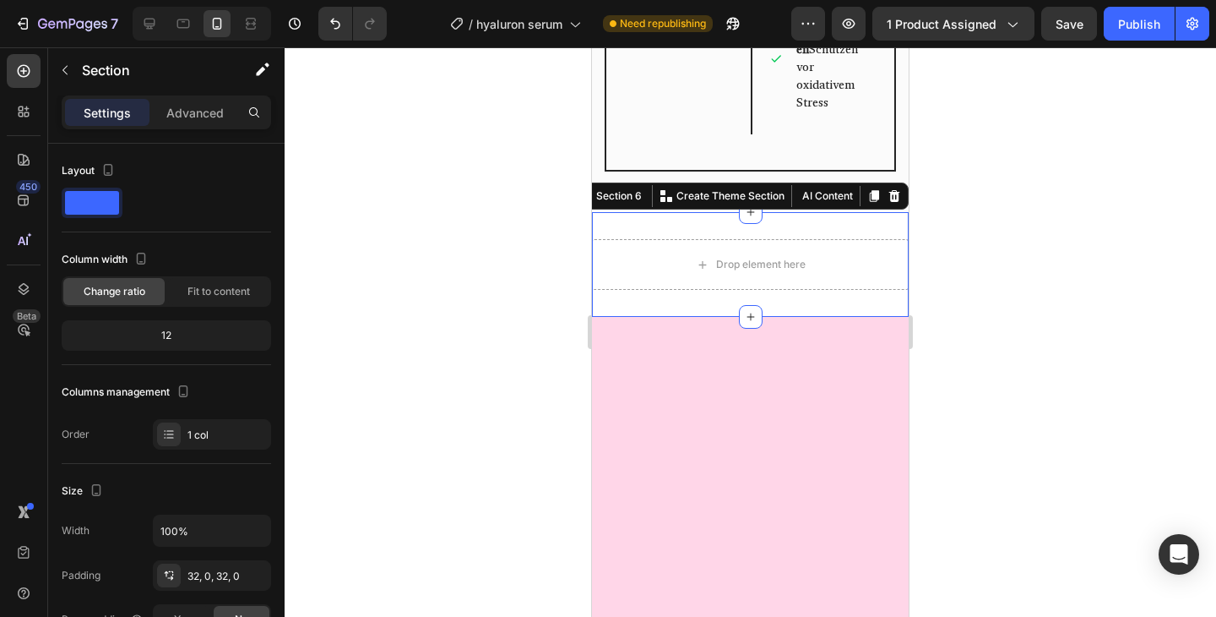
click at [893, 190] on icon at bounding box center [894, 196] width 11 height 12
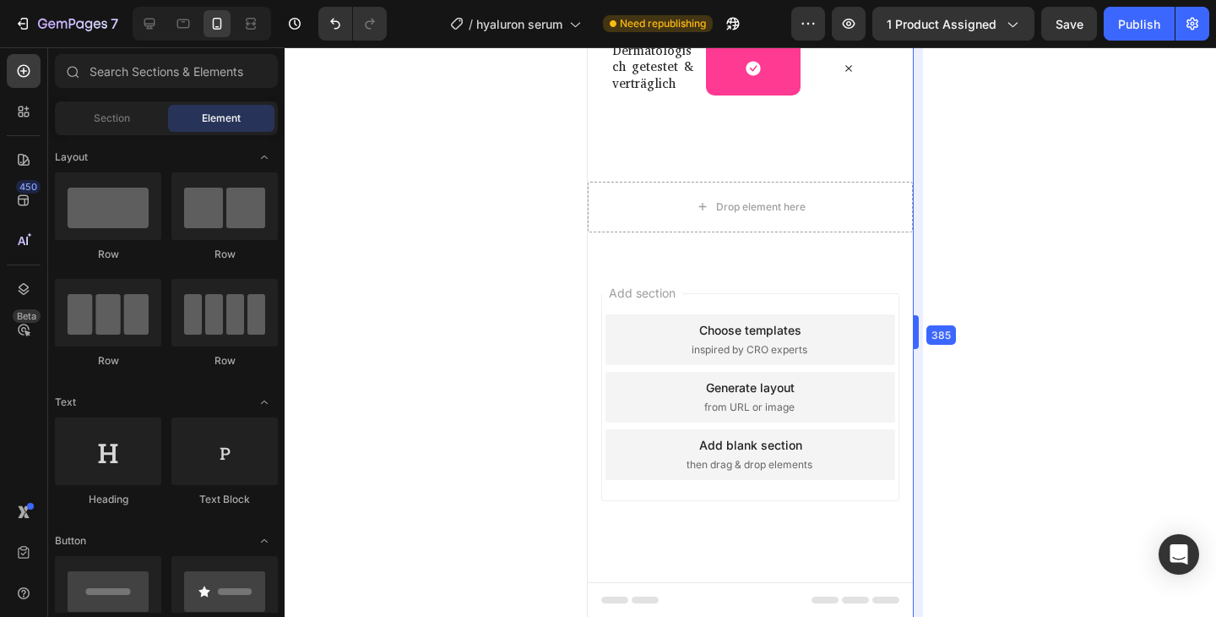
scroll to position [9230, 0]
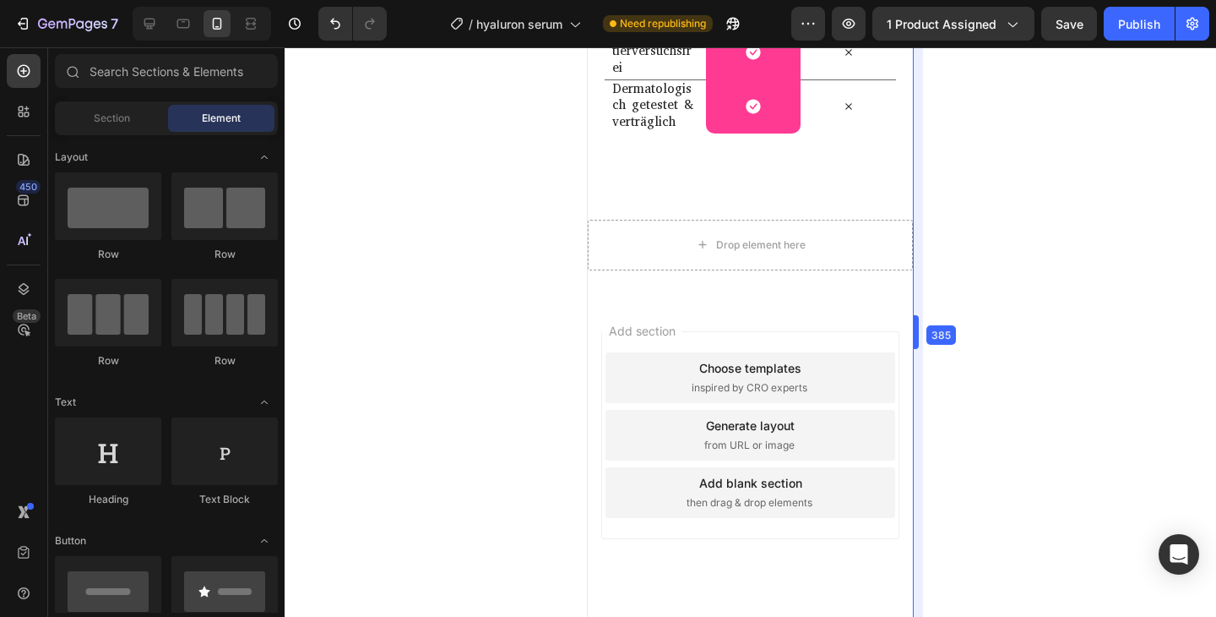
drag, startPoint x: 909, startPoint y: 118, endPoint x: 917, endPoint y: 130, distance: 14.5
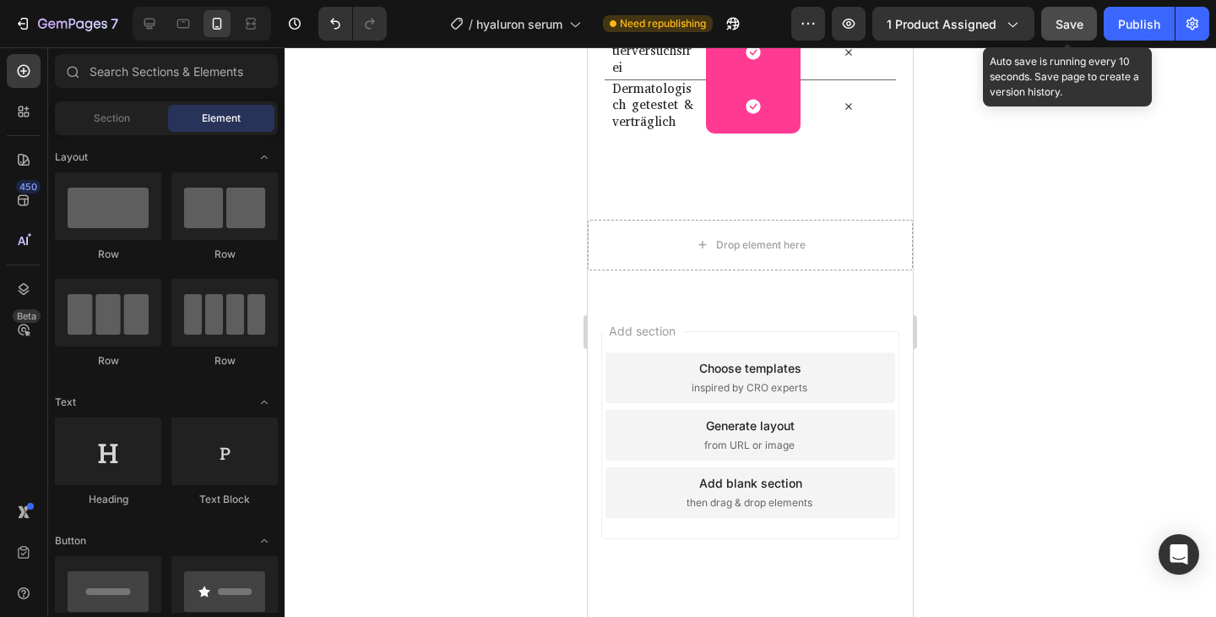
click at [1053, 25] on button "Save" at bounding box center [1070, 24] width 56 height 34
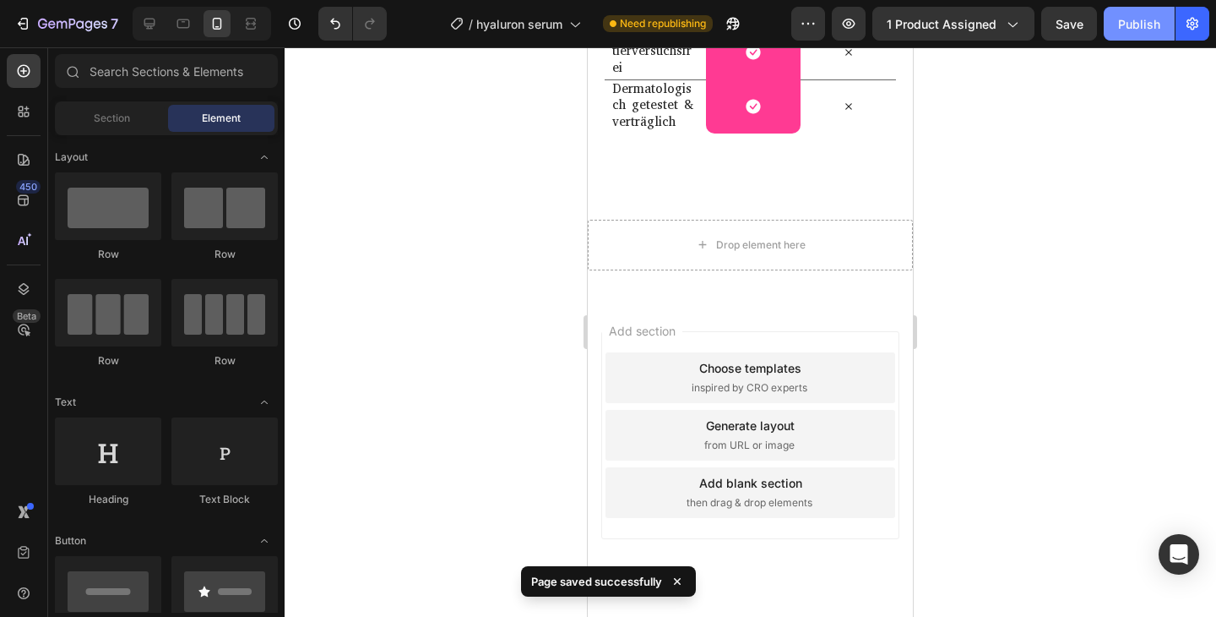
click at [1134, 36] on button "Publish" at bounding box center [1139, 24] width 71 height 34
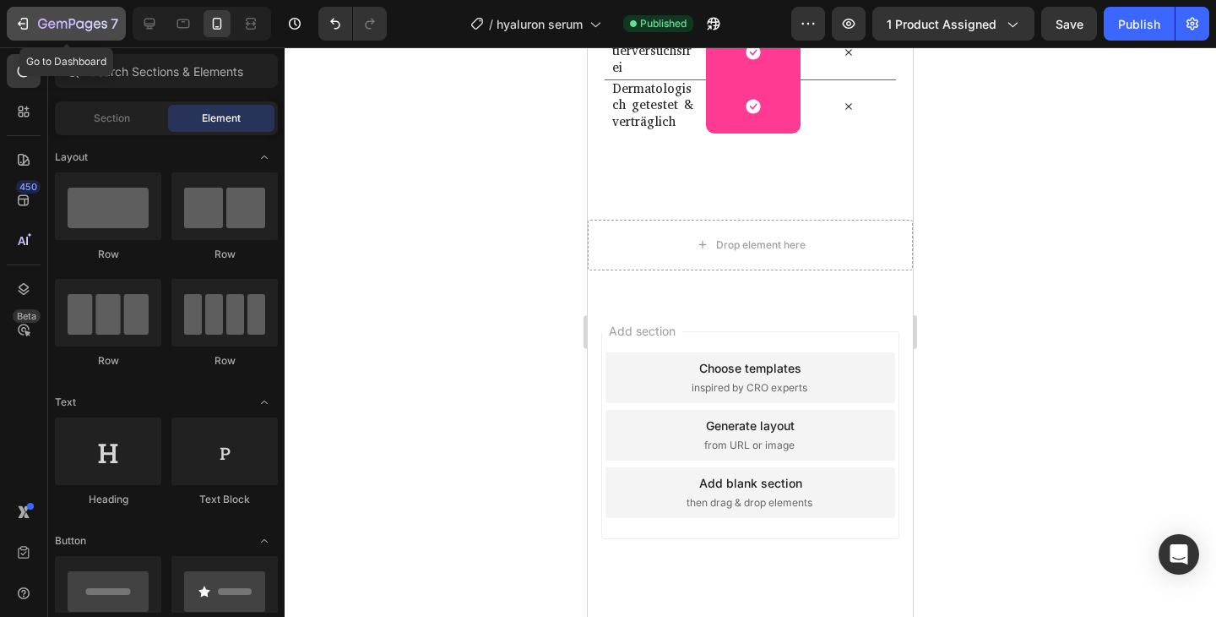
click at [29, 22] on icon "button" at bounding box center [22, 23] width 17 height 17
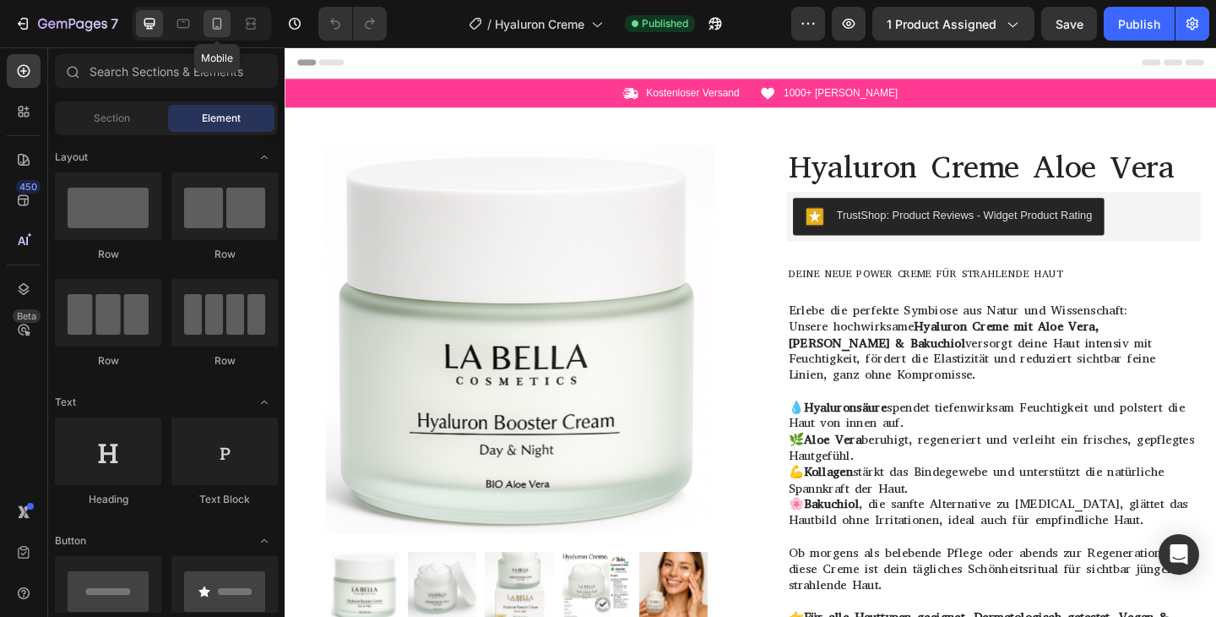
click at [214, 25] on icon at bounding box center [217, 23] width 17 height 17
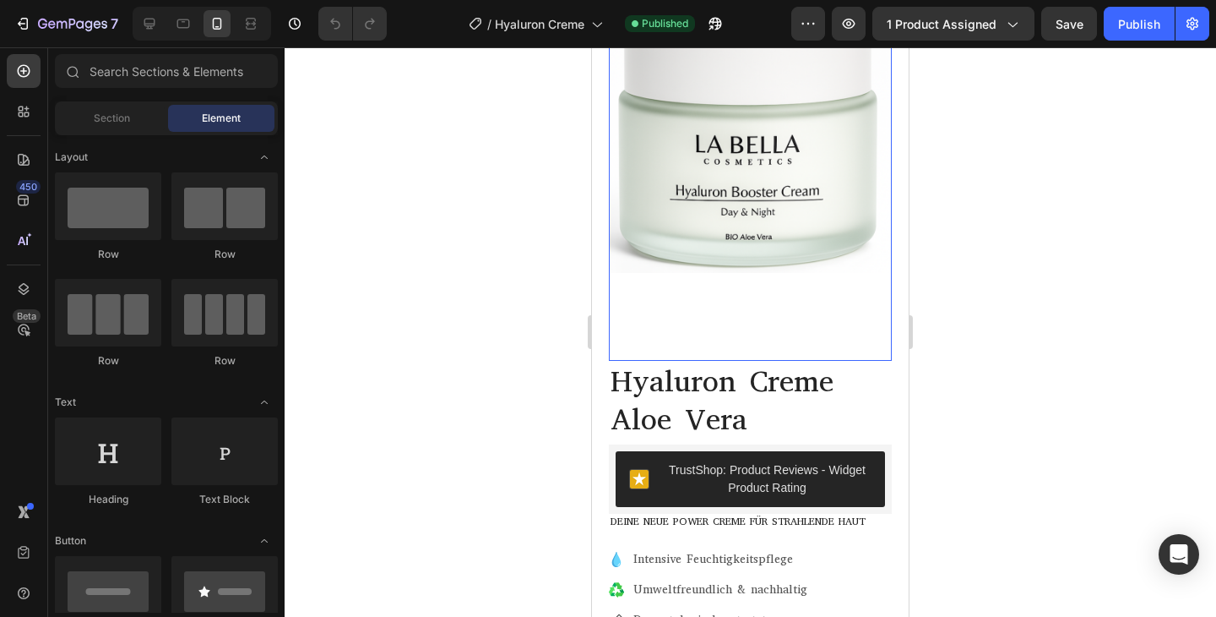
scroll to position [321, 0]
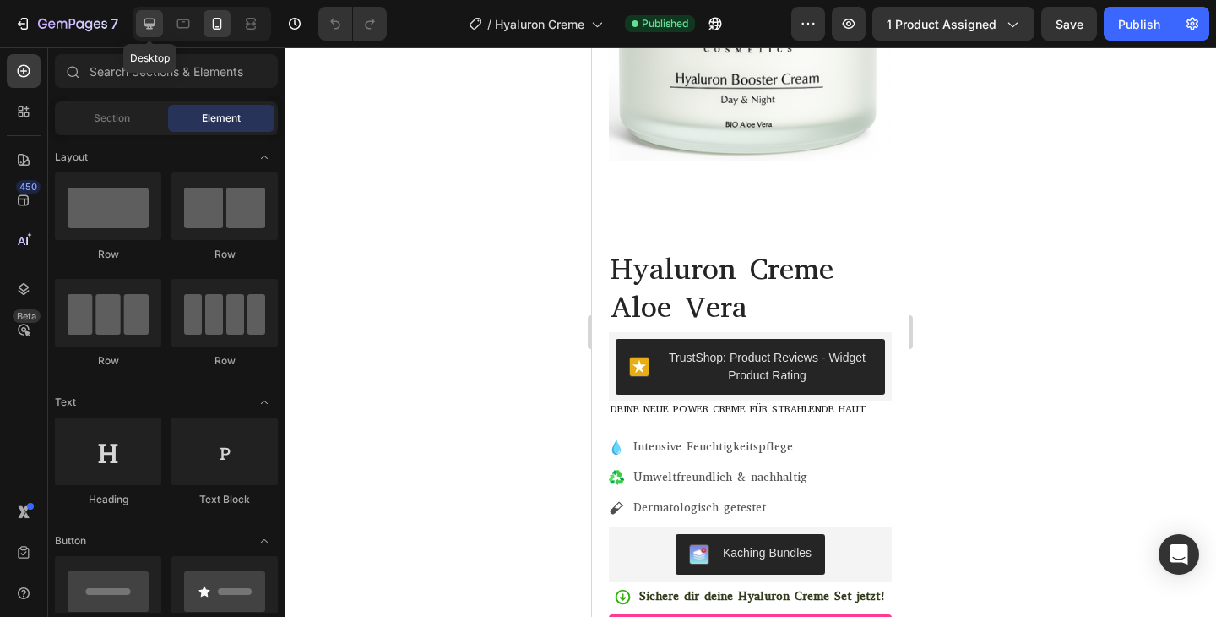
click at [146, 24] on icon at bounding box center [149, 23] width 17 height 17
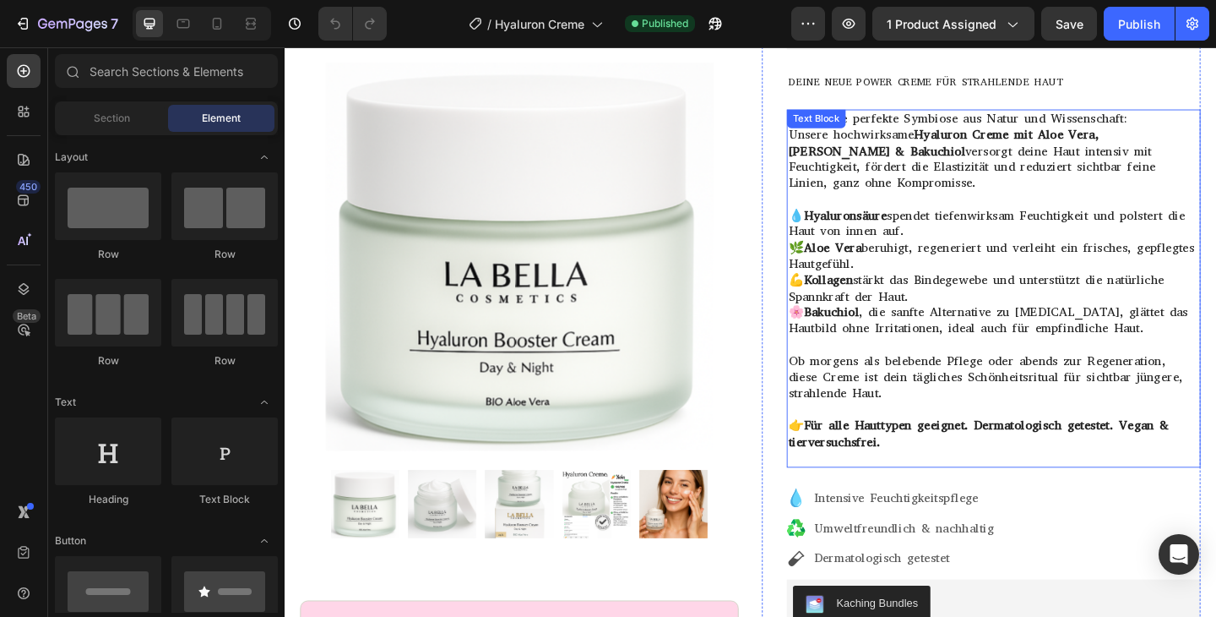
scroll to position [173, 0]
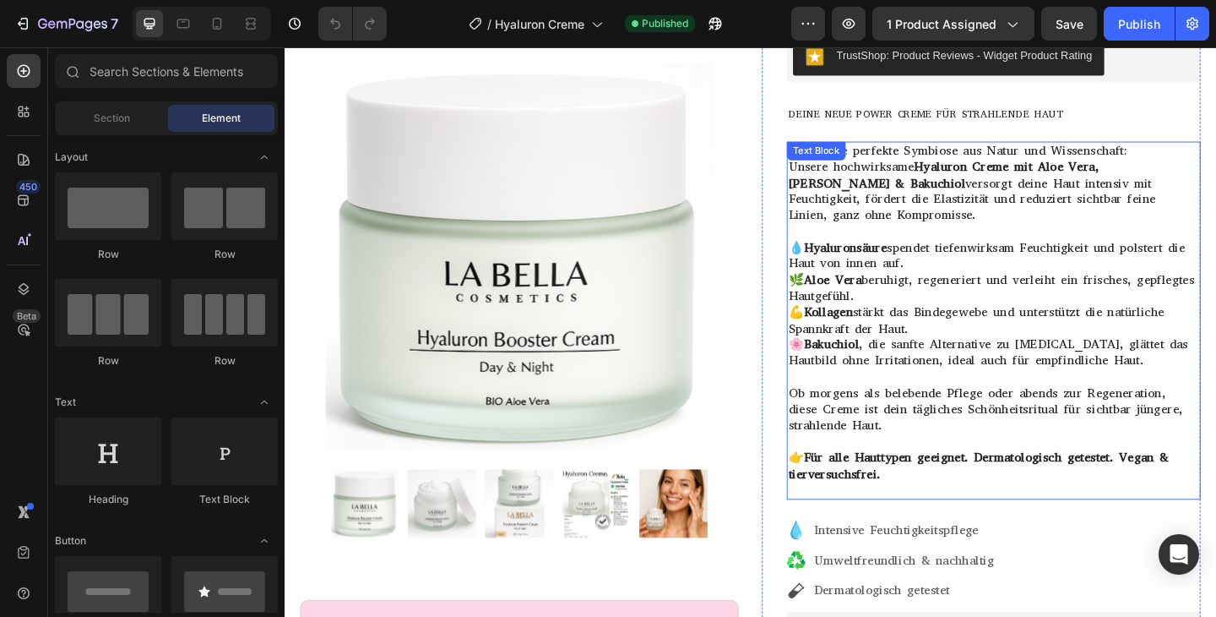
click at [1076, 240] on p at bounding box center [1056, 249] width 447 height 18
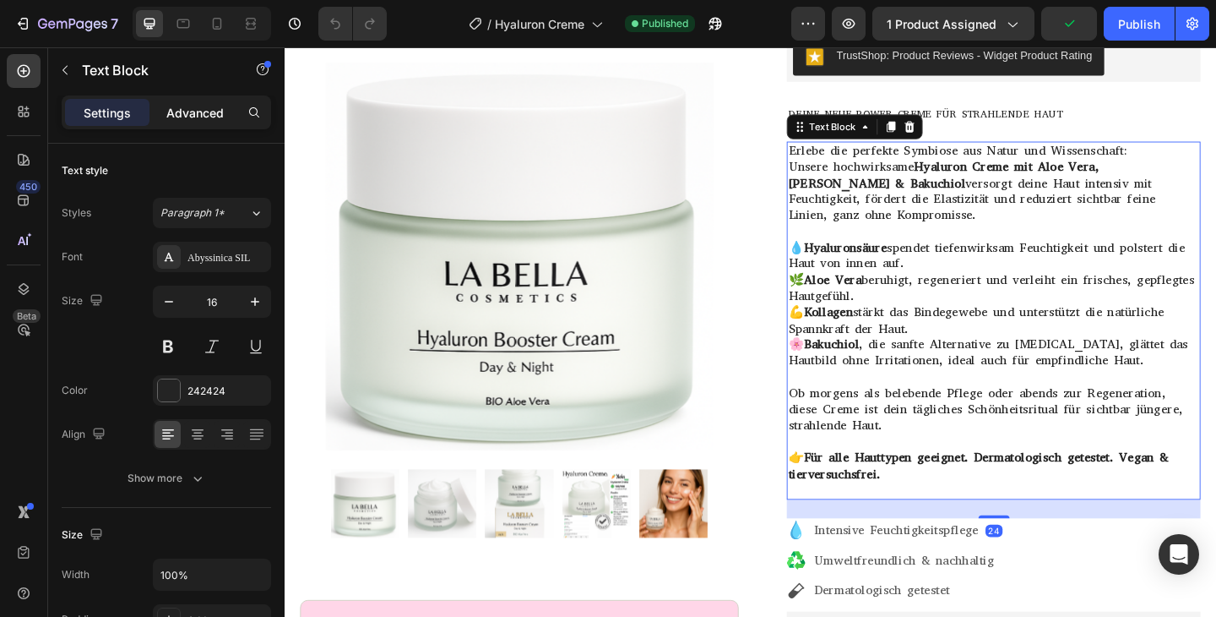
click at [223, 99] on div "Advanced" at bounding box center [195, 112] width 84 height 27
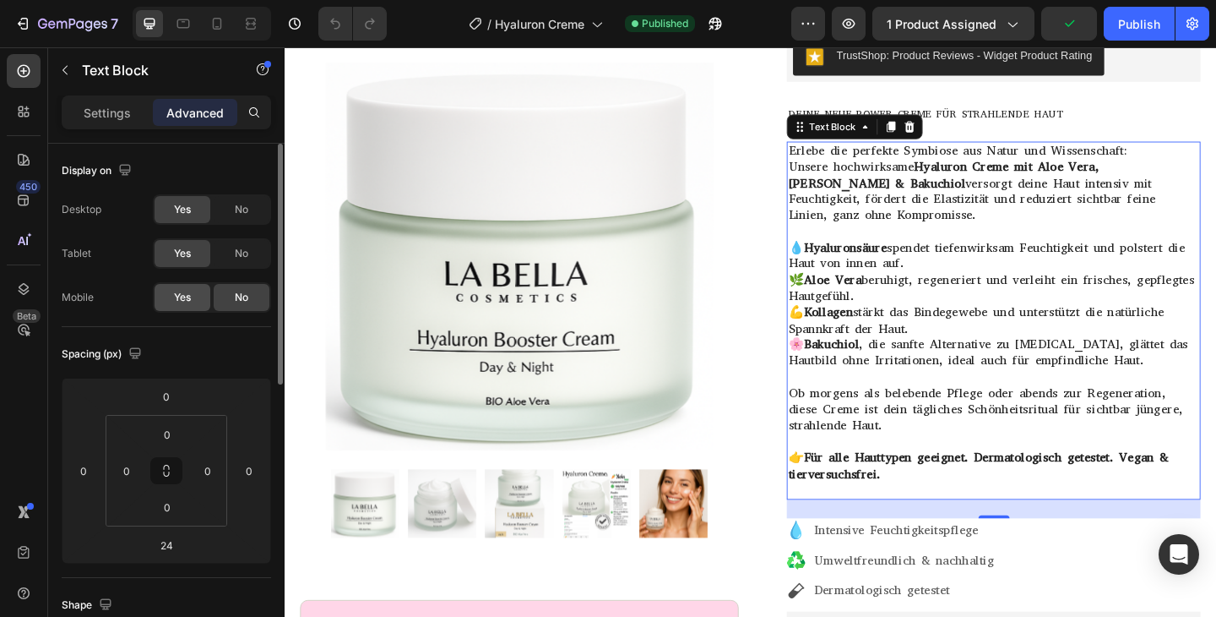
click at [195, 286] on div "Yes" at bounding box center [183, 297] width 56 height 27
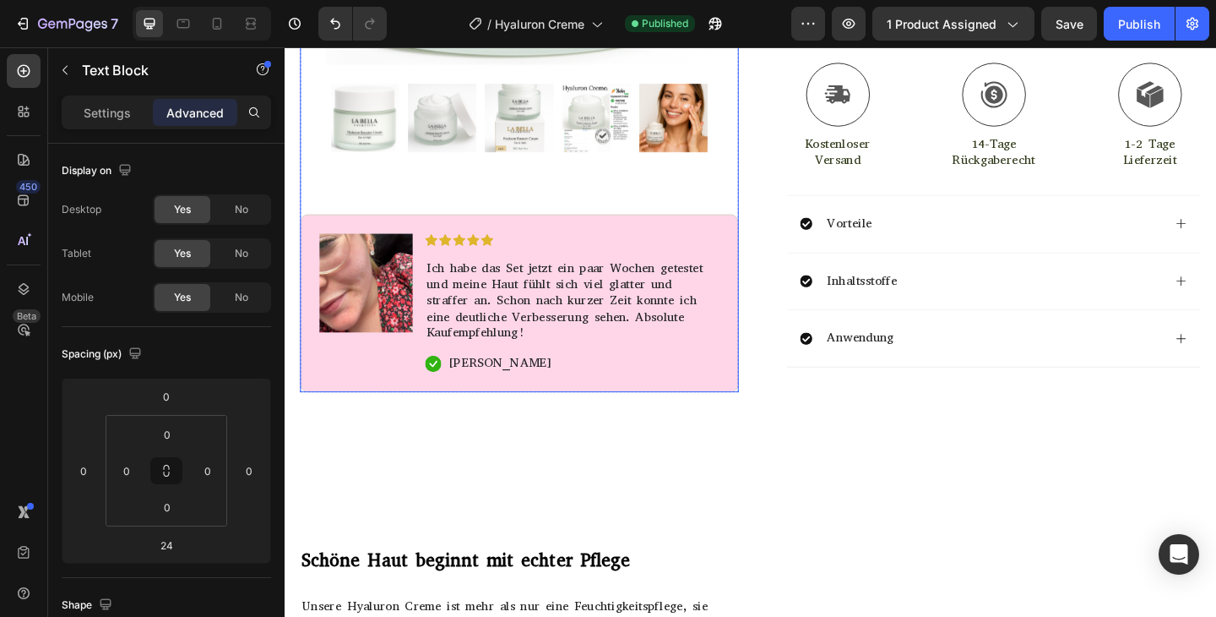
scroll to position [952, 0]
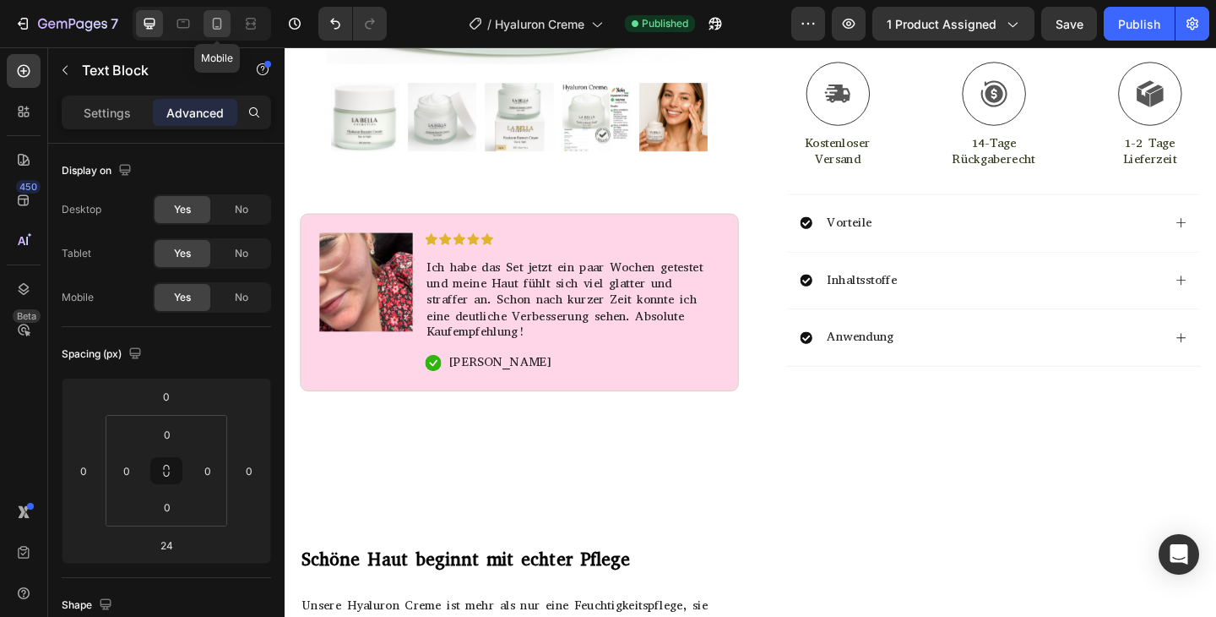
click at [218, 25] on icon at bounding box center [217, 23] width 17 height 17
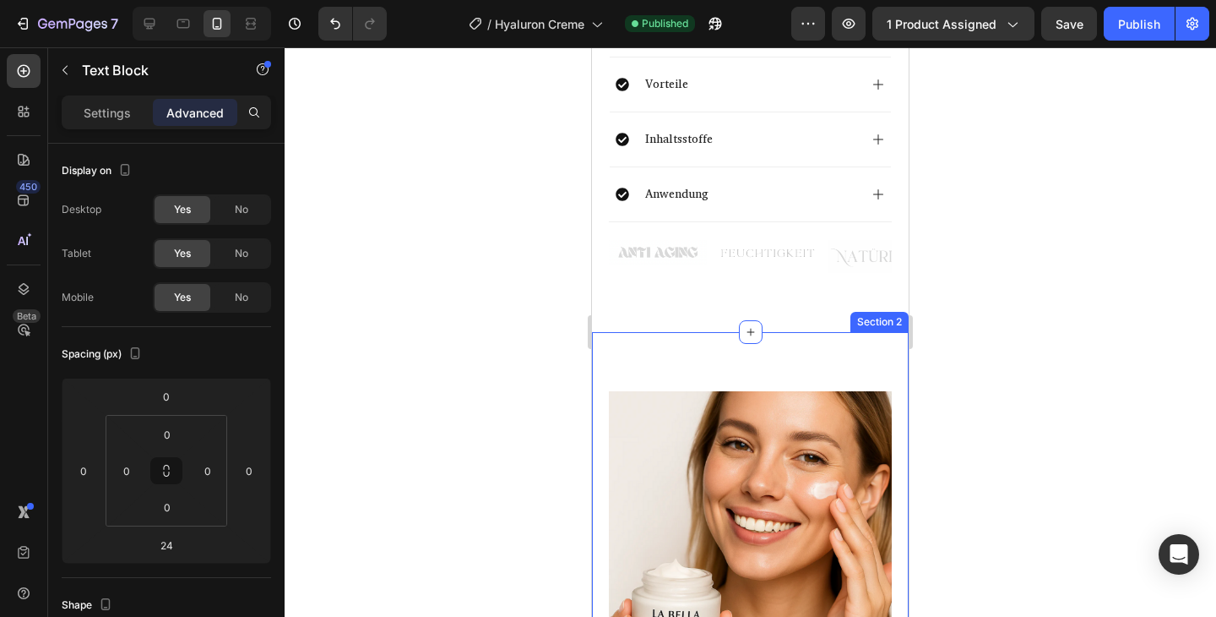
scroll to position [1685, 0]
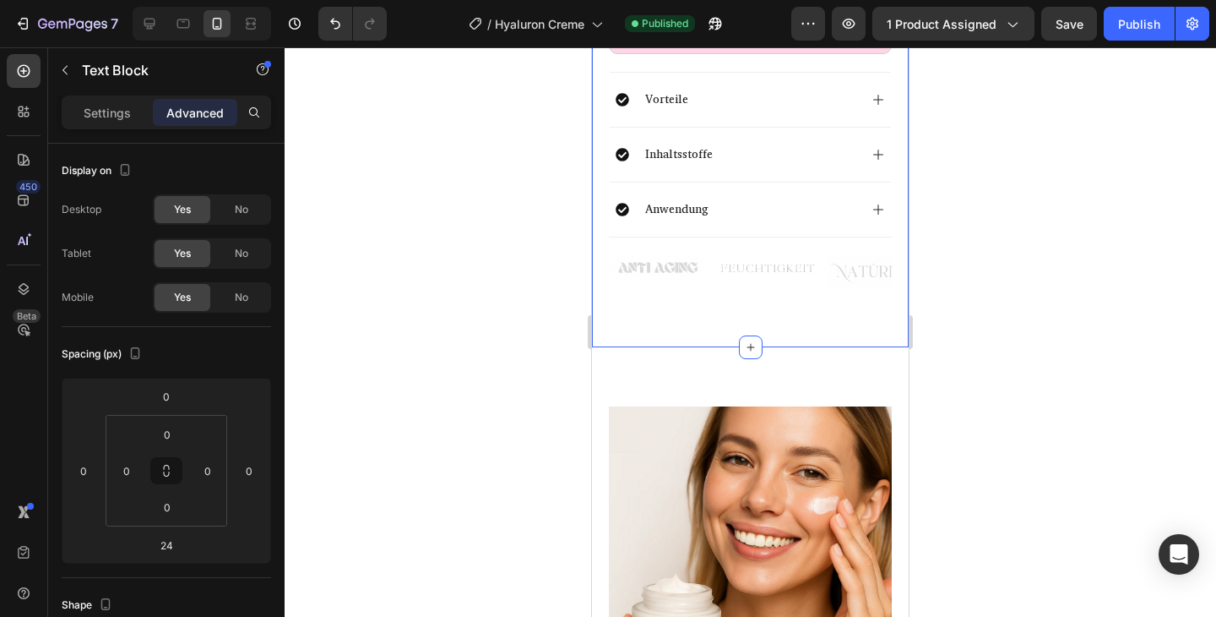
click at [694, 270] on div "Image" at bounding box center [658, 271] width 98 height 33
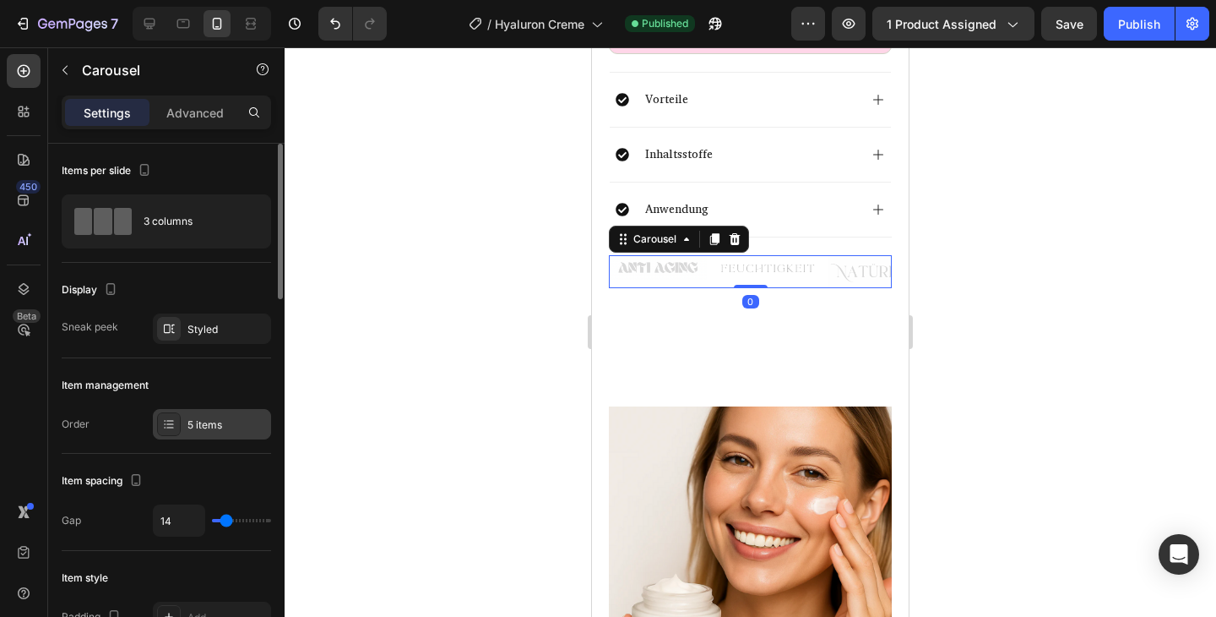
click at [199, 422] on div "5 items" at bounding box center [227, 424] width 79 height 15
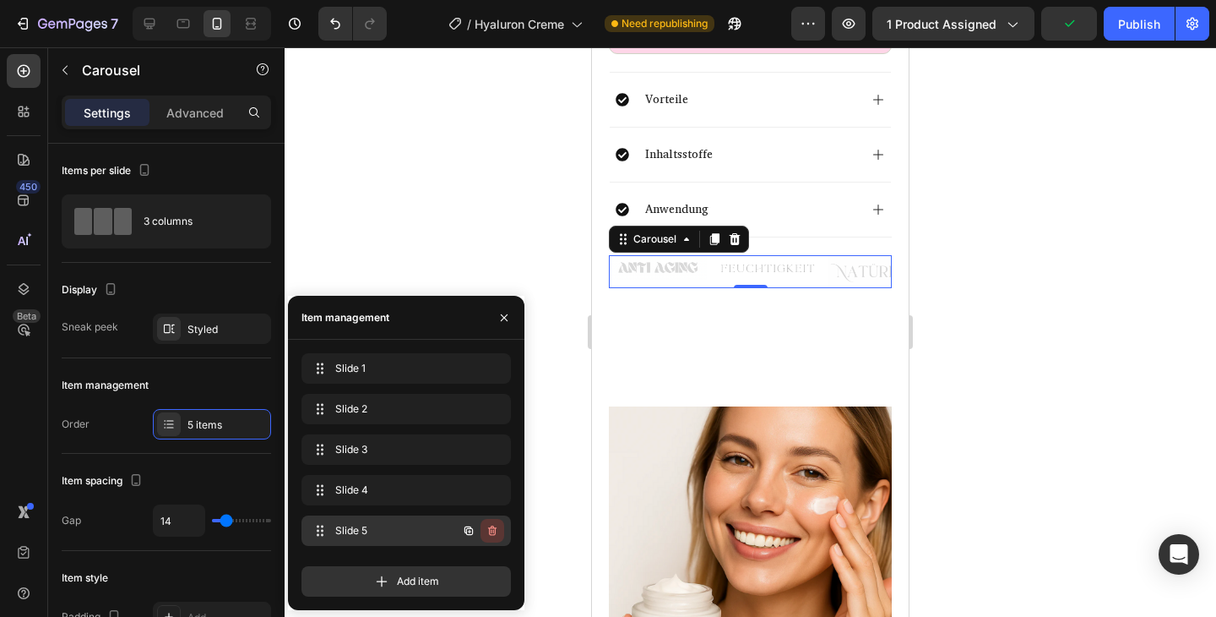
click at [489, 525] on icon "button" at bounding box center [493, 531] width 14 height 14
click at [500, 529] on button "Delete" at bounding box center [481, 531] width 46 height 24
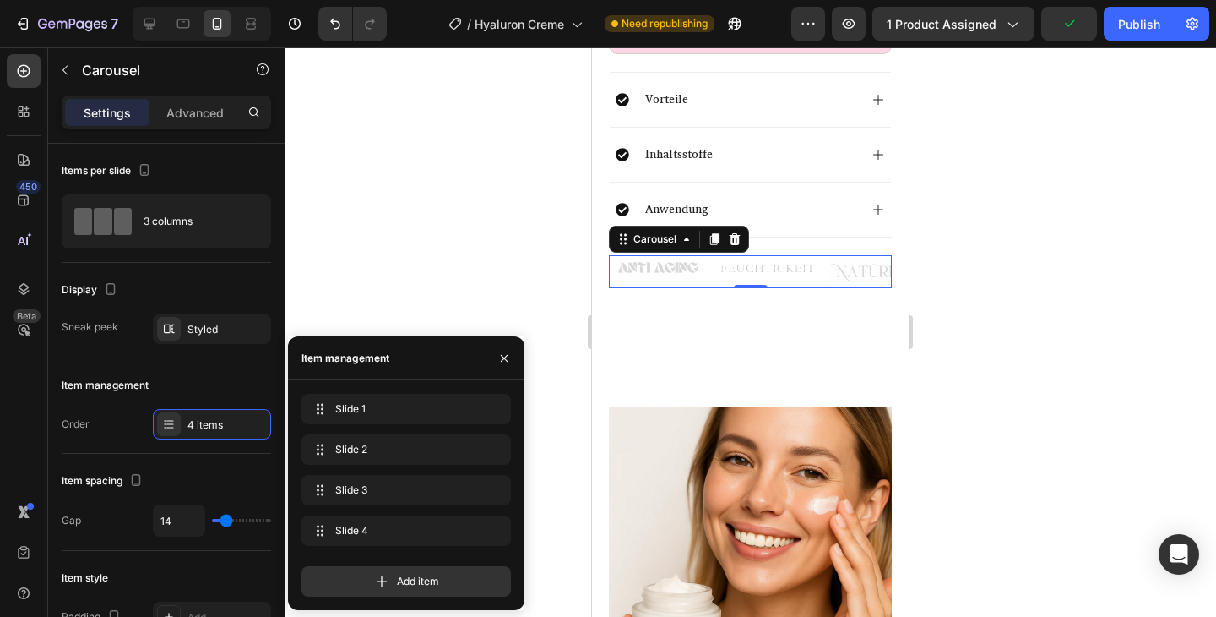
click at [559, 285] on div at bounding box center [751, 331] width 932 height 569
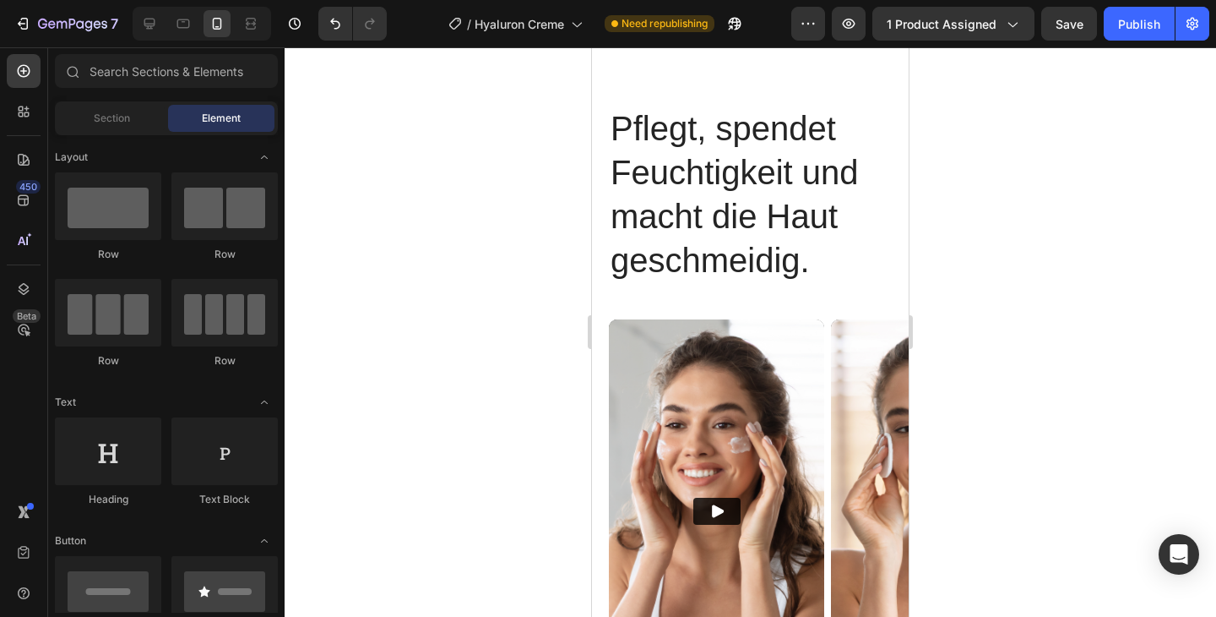
scroll to position [5527, 0]
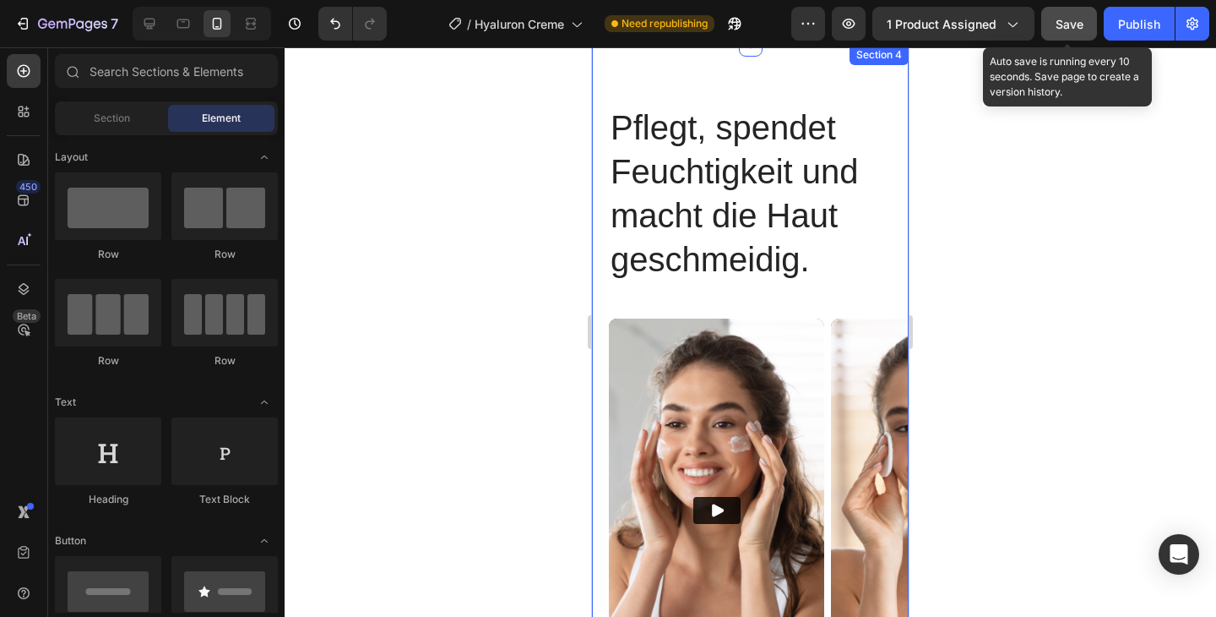
click at [1058, 26] on span "Save" at bounding box center [1070, 24] width 28 height 14
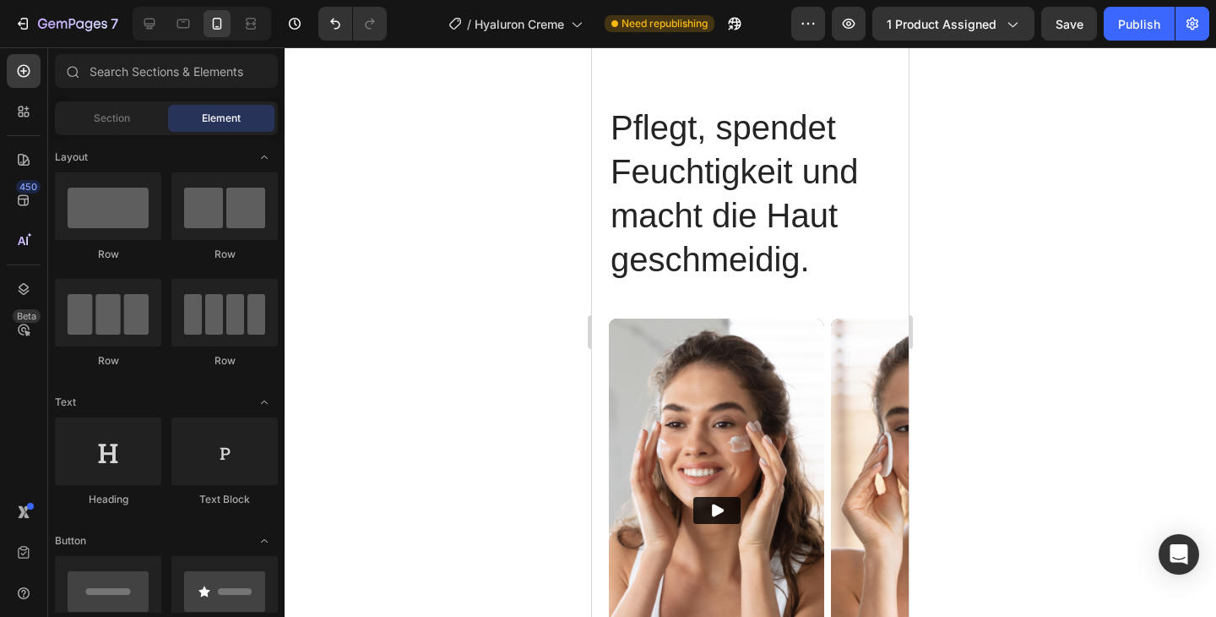
click at [1069, 85] on div at bounding box center [751, 331] width 932 height 569
